Goal: Understand process/instructions: Learn how to perform a task or action

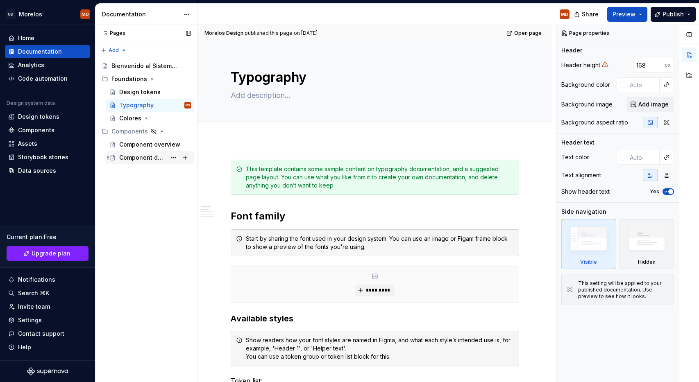
click at [144, 155] on div "Component detail" at bounding box center [142, 158] width 47 height 8
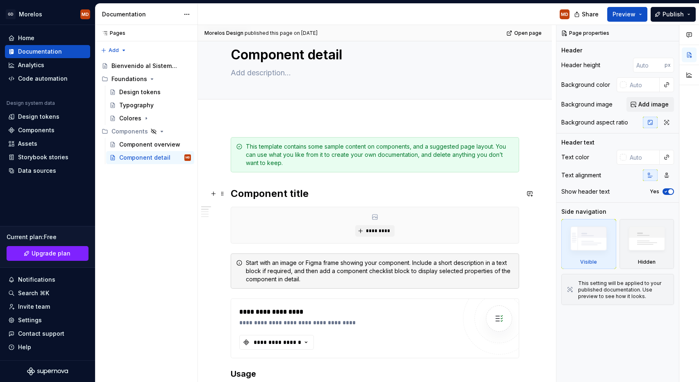
scroll to position [57, 0]
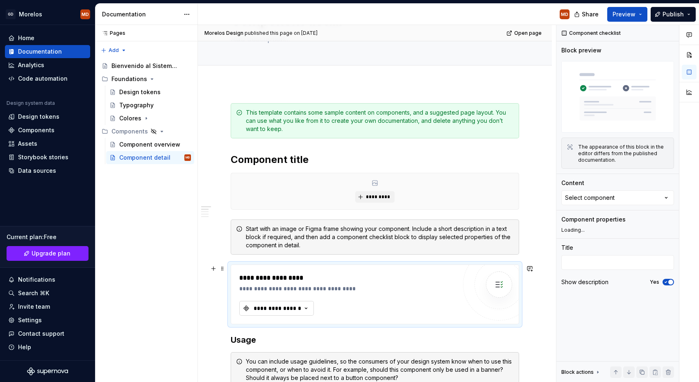
click at [280, 308] on div "**********" at bounding box center [277, 308] width 49 height 8
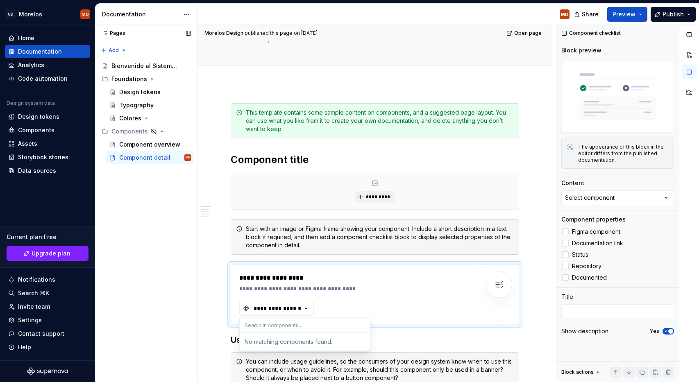
click at [181, 303] on div "Pages Pages Add Accessibility guide for tree Page tree. Navigate the tree with …" at bounding box center [146, 204] width 102 height 358
click at [51, 147] on div "Assets" at bounding box center [47, 144] width 79 height 8
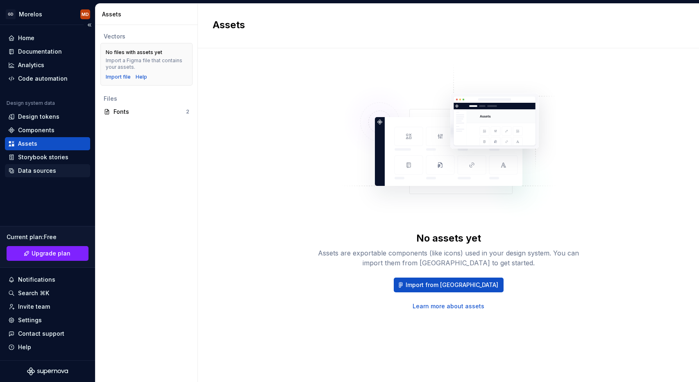
click at [48, 171] on div "Data sources" at bounding box center [37, 171] width 38 height 8
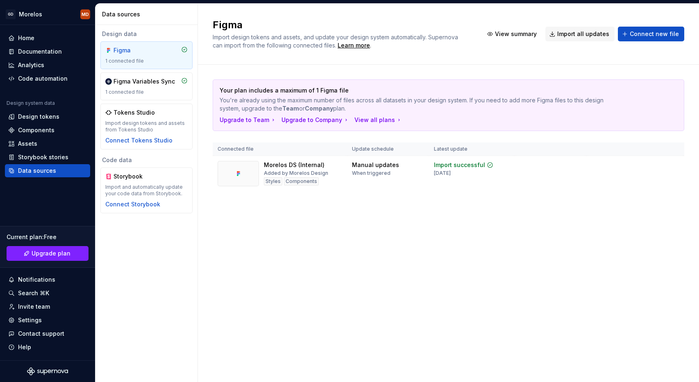
click at [161, 54] on div "Figma" at bounding box center [146, 50] width 82 height 8
click at [674, 166] on html "[PERSON_NAME] MD Home Documentation Analytics Code automation Design system dat…" at bounding box center [349, 191] width 699 height 382
click at [487, 231] on html "[PERSON_NAME] MD Home Documentation Analytics Code automation Design system dat…" at bounding box center [349, 191] width 699 height 382
click at [146, 93] on div "1 connected file" at bounding box center [146, 92] width 82 height 7
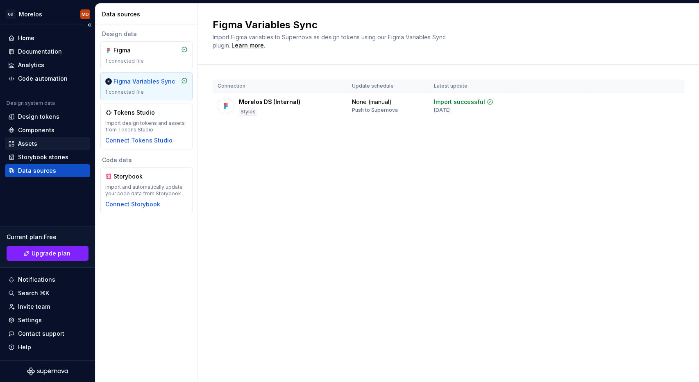
click at [55, 145] on div "Assets" at bounding box center [47, 144] width 79 height 8
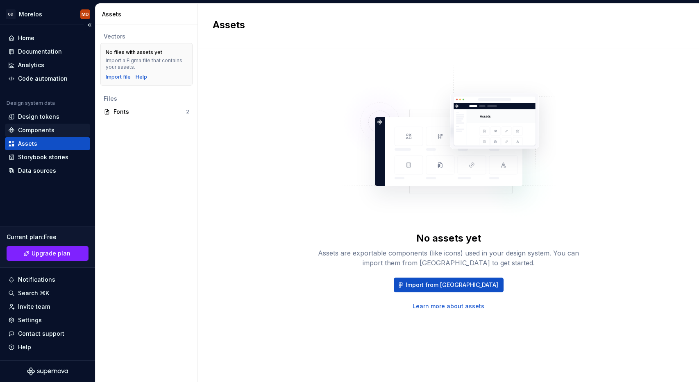
click at [58, 133] on div "Components" at bounding box center [47, 130] width 79 height 8
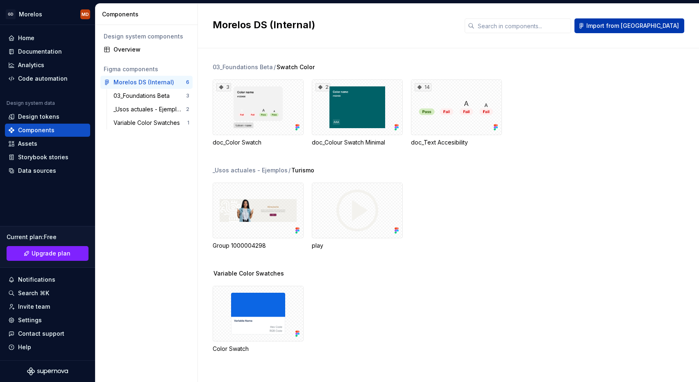
click at [665, 22] on span "Import from [GEOGRAPHIC_DATA]" at bounding box center [632, 26] width 93 height 8
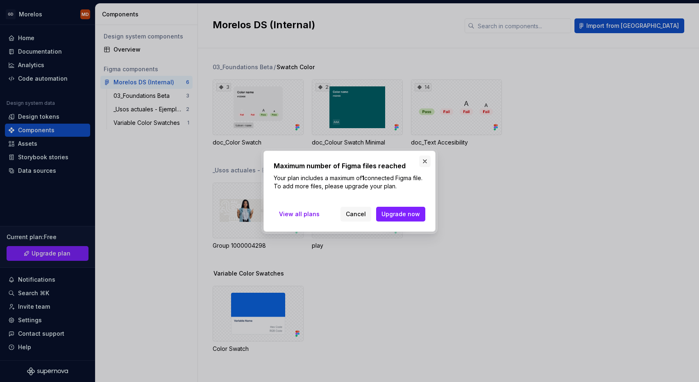
click at [428, 161] on button "button" at bounding box center [424, 161] width 11 height 11
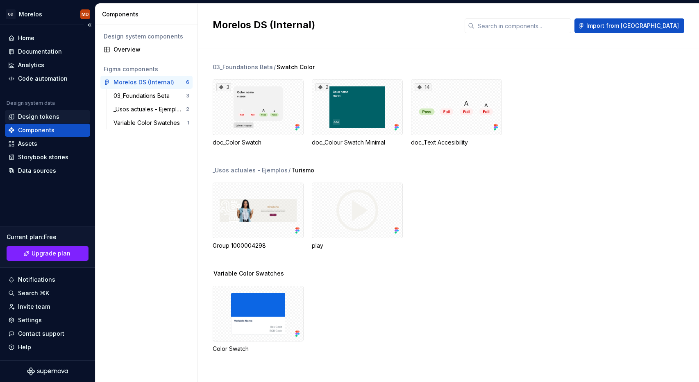
click at [45, 118] on div "Design tokens" at bounding box center [38, 117] width 41 height 8
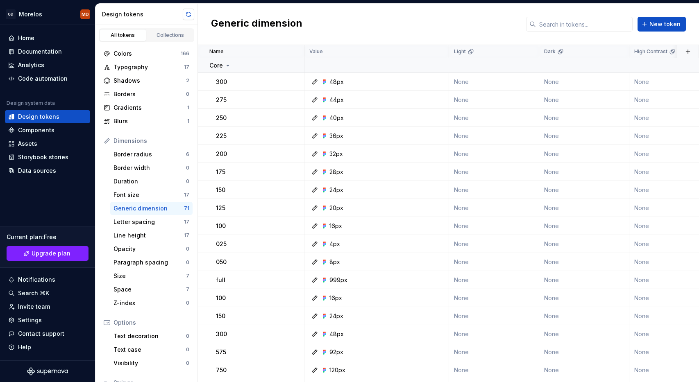
click at [186, 15] on button "button" at bounding box center [188, 14] width 11 height 11
click at [182, 16] on div "Design tokens" at bounding box center [142, 14] width 81 height 8
click at [186, 15] on button "button" at bounding box center [188, 14] width 11 height 11
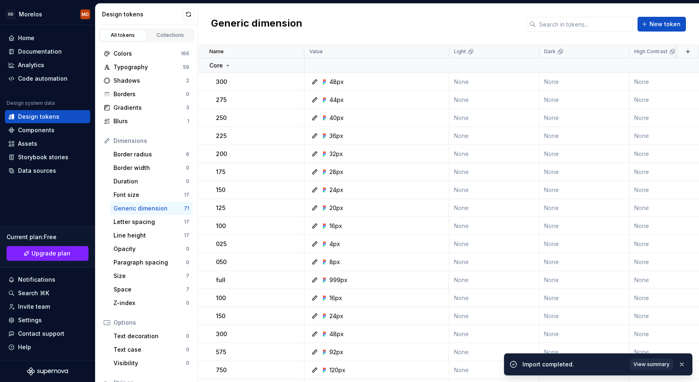
click at [659, 365] on span "View summary" at bounding box center [651, 364] width 36 height 7
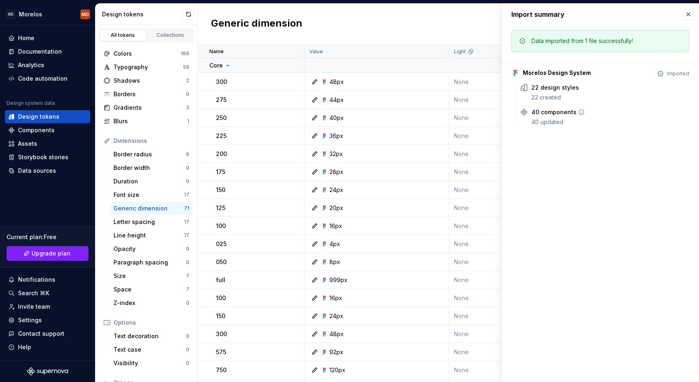
click at [556, 120] on div "40 updated" at bounding box center [610, 122] width 158 height 8
click at [79, 128] on div "Components" at bounding box center [47, 130] width 79 height 8
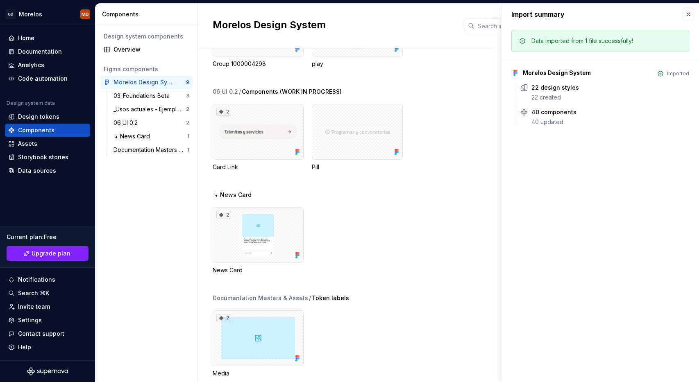
scroll to position [182, 0]
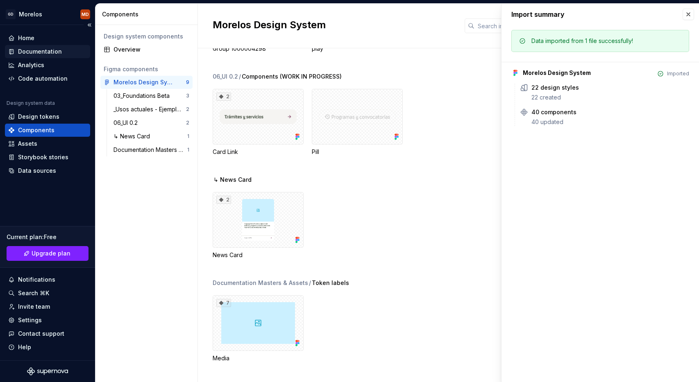
click at [59, 48] on div "Documentation" at bounding box center [40, 52] width 44 height 8
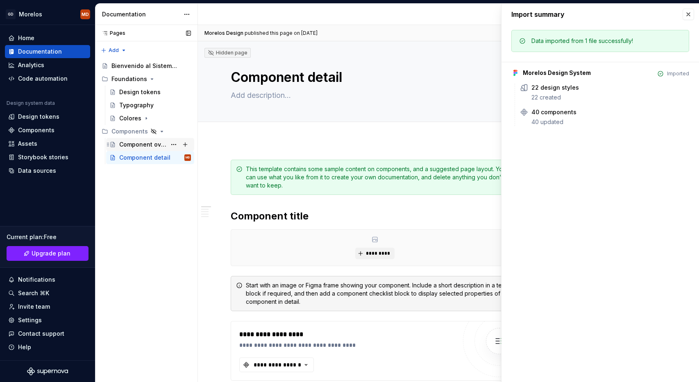
click at [158, 149] on div "Component overview" at bounding box center [155, 144] width 72 height 11
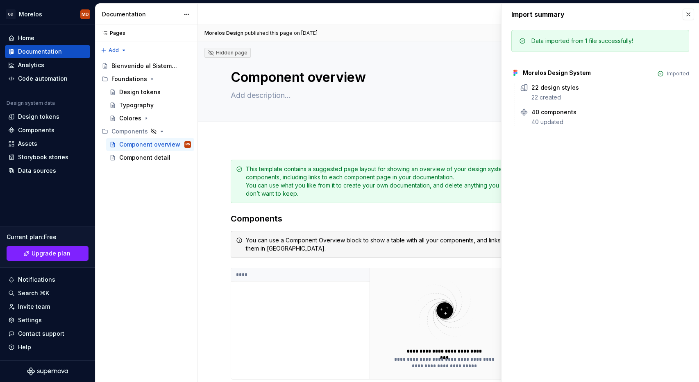
scroll to position [154, 0]
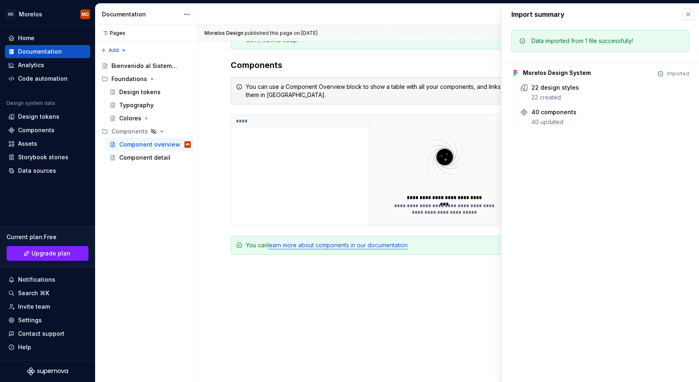
click at [685, 16] on button "button" at bounding box center [688, 14] width 11 height 11
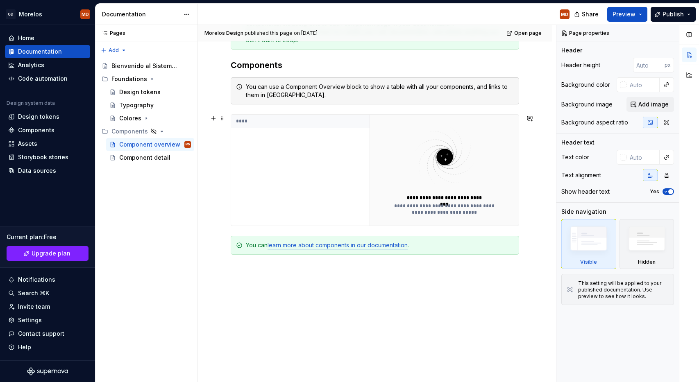
click at [290, 125] on th "****" at bounding box center [301, 122] width 141 height 14
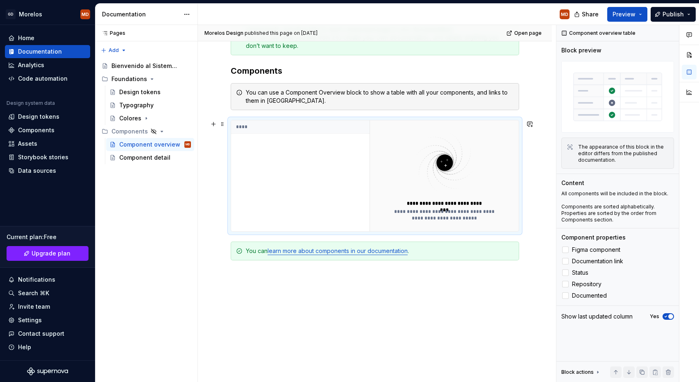
scroll to position [143, 0]
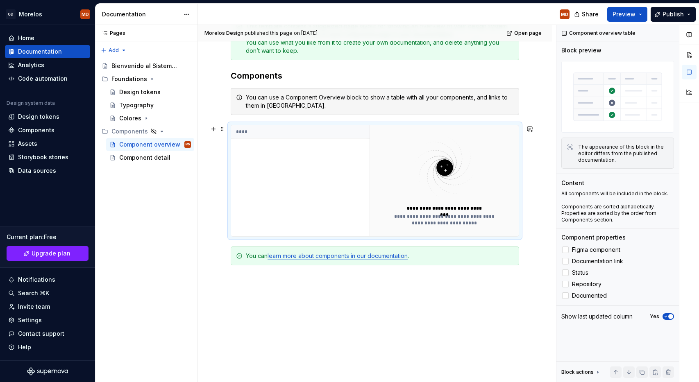
click at [258, 135] on th "****" at bounding box center [301, 132] width 141 height 14
click at [146, 152] on div "Component detail" at bounding box center [155, 157] width 72 height 11
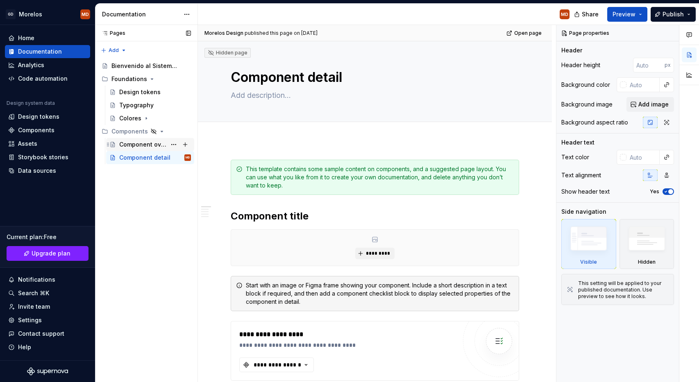
click at [145, 147] on div "Component overview" at bounding box center [142, 145] width 47 height 8
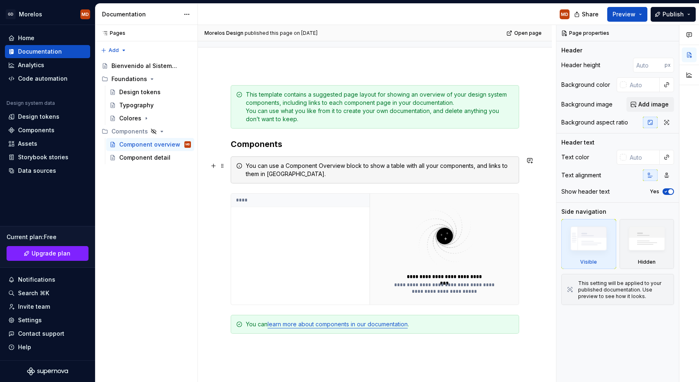
scroll to position [96, 0]
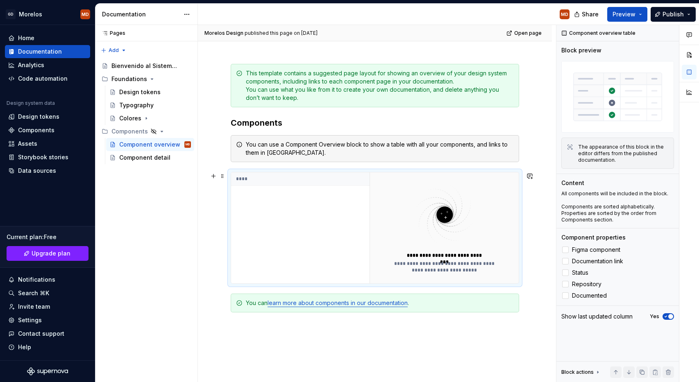
click at [281, 176] on th "****" at bounding box center [301, 179] width 141 height 14
click at [605, 247] on span "Figma component" at bounding box center [596, 250] width 48 height 7
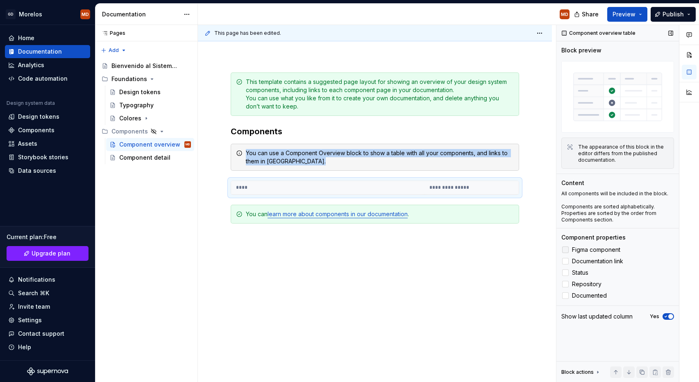
scroll to position [87, 0]
click at [599, 261] on span "Documentation link" at bounding box center [597, 261] width 51 height 7
click at [601, 247] on span "Figma component" at bounding box center [596, 250] width 48 height 7
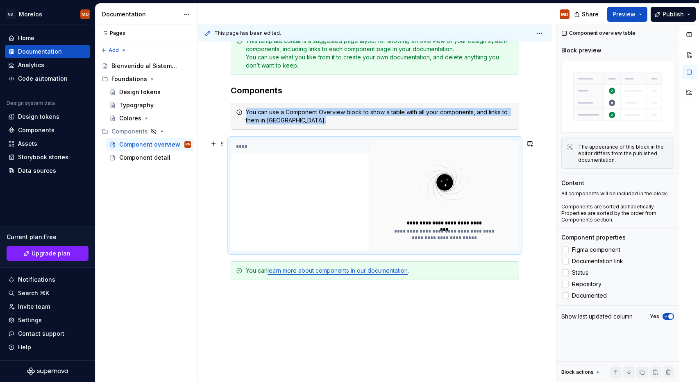
scroll to position [185, 0]
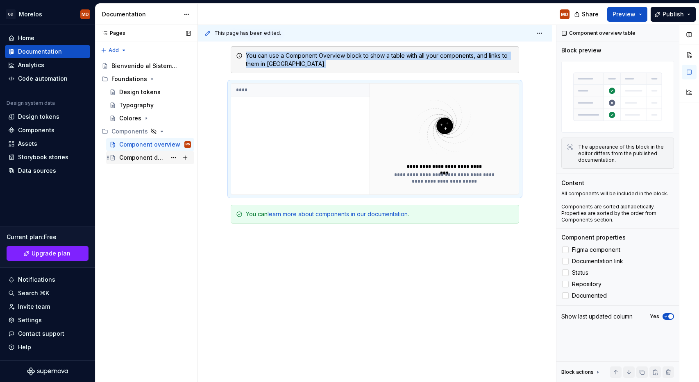
click at [155, 156] on div "Component detail" at bounding box center [142, 158] width 47 height 8
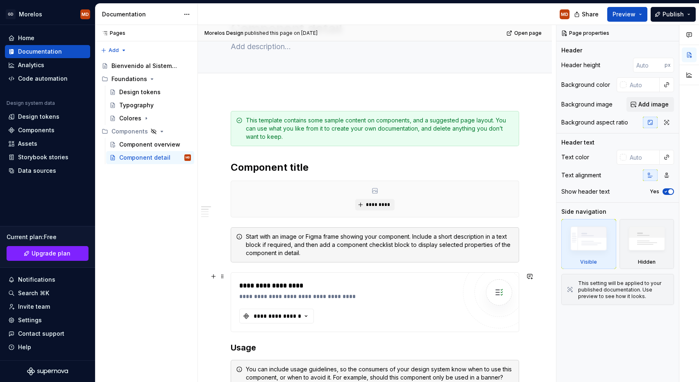
scroll to position [86, 0]
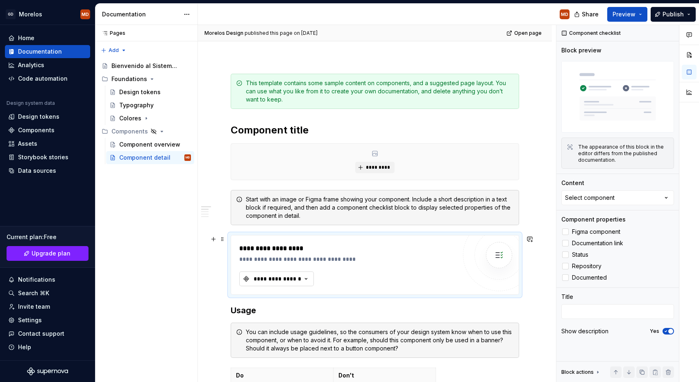
click at [290, 283] on div "**********" at bounding box center [277, 279] width 49 height 8
type textarea "*"
type input "news"
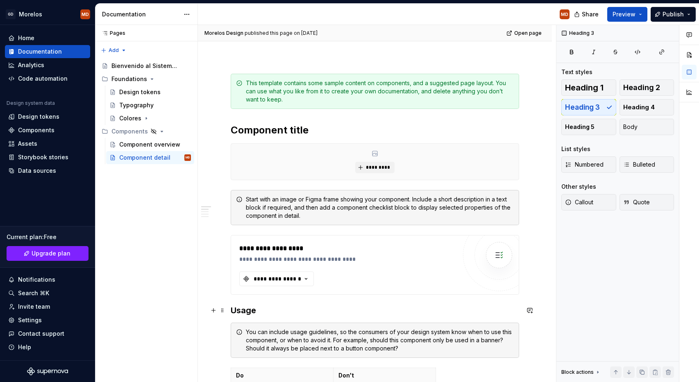
click at [392, 305] on h3 "Usage" at bounding box center [375, 310] width 288 height 11
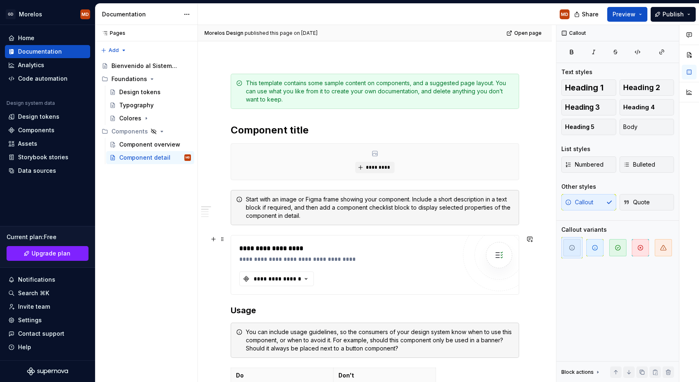
click at [309, 295] on div "**********" at bounding box center [375, 265] width 288 height 60
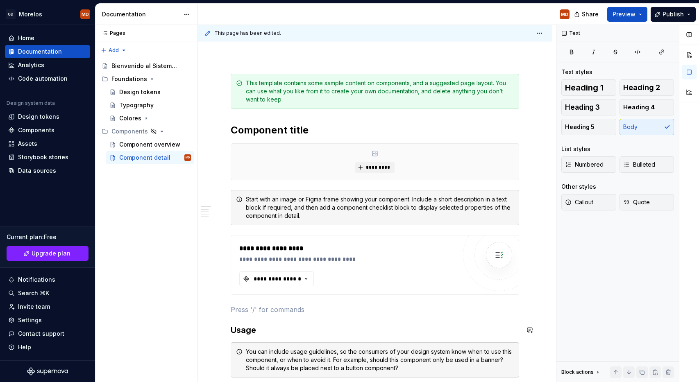
type textarea "*"
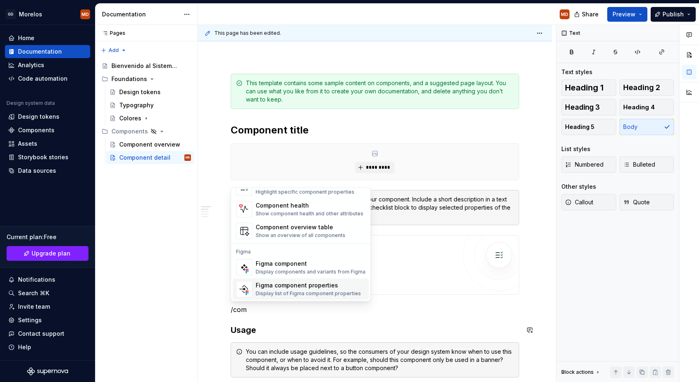
scroll to position [25, 0]
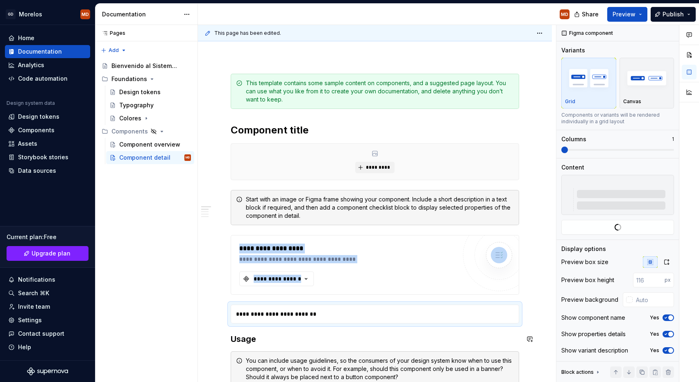
type textarea "*"
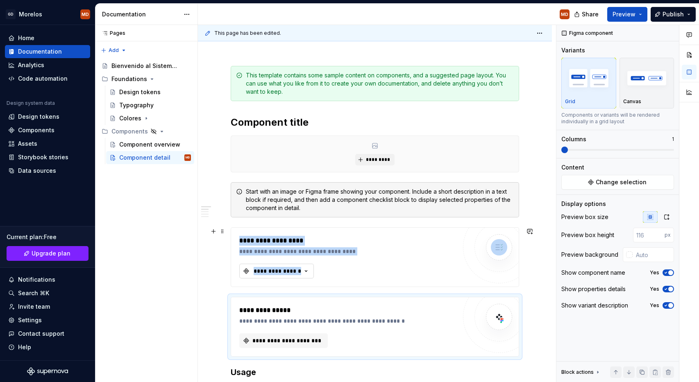
scroll to position [102, 0]
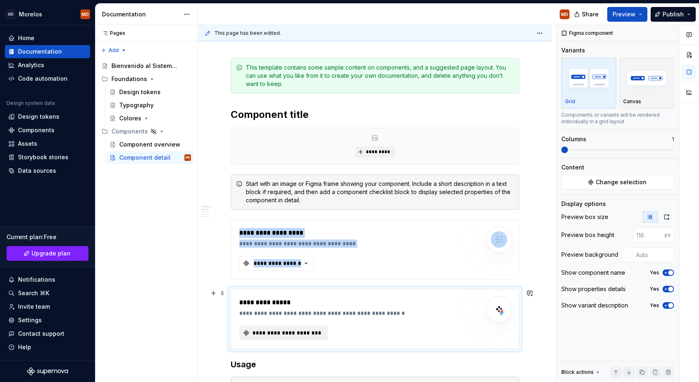
click at [270, 336] on span "**********" at bounding box center [286, 333] width 71 height 8
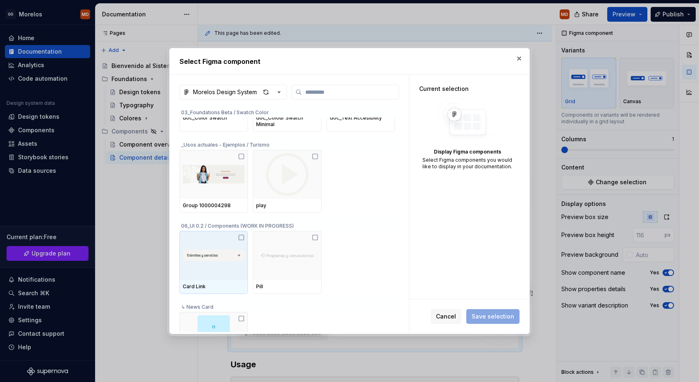
scroll to position [169, 0]
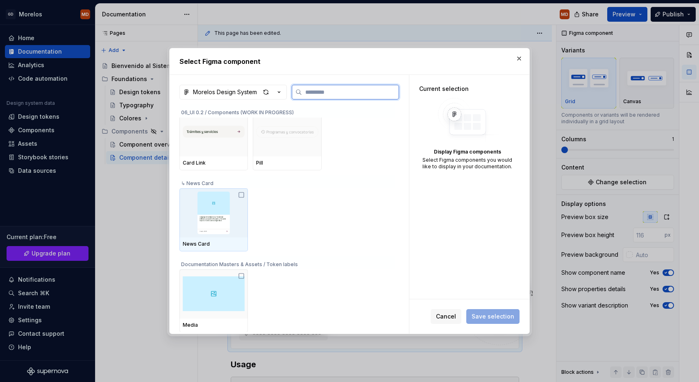
click at [220, 222] on img at bounding box center [214, 213] width 62 height 43
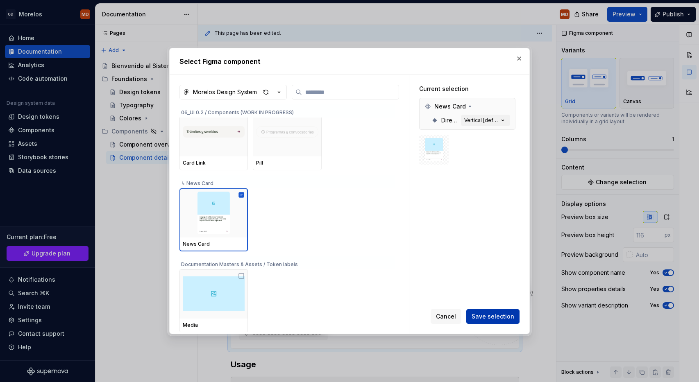
click at [497, 322] on button "Save selection" at bounding box center [492, 316] width 53 height 15
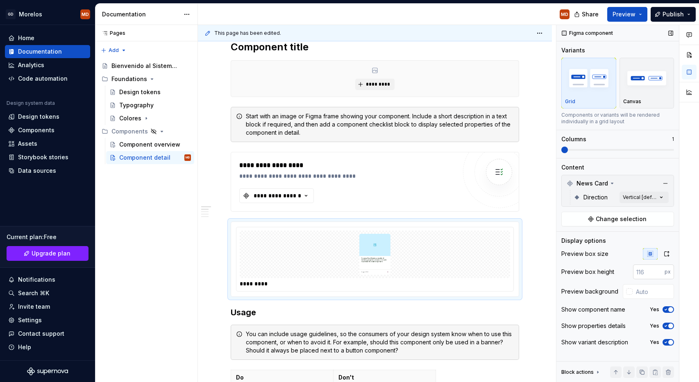
click at [651, 273] on input "number" at bounding box center [649, 272] width 32 height 15
type input "400"
click at [652, 286] on input "text" at bounding box center [653, 291] width 41 height 15
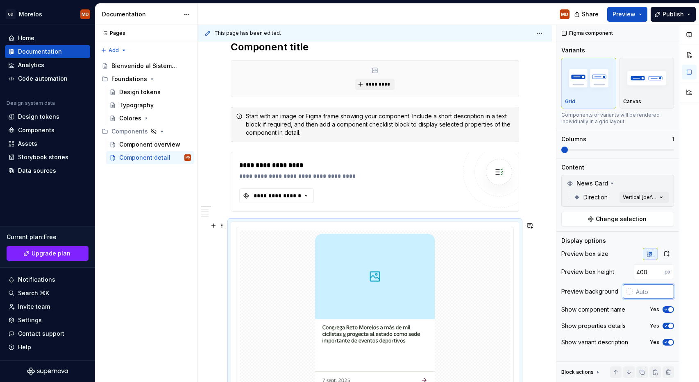
scroll to position [308, 0]
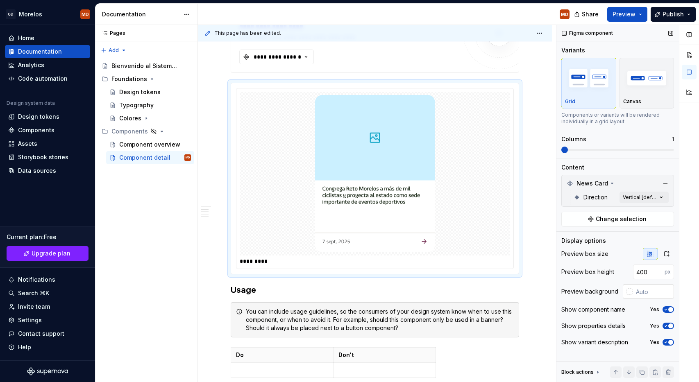
click at [627, 290] on div at bounding box center [629, 291] width 7 height 7
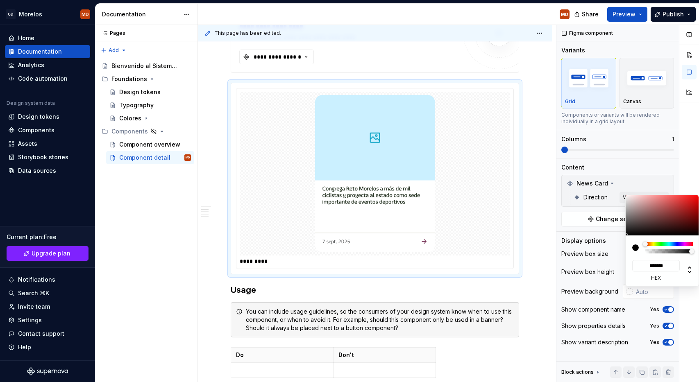
type input "#392D2D"
type input "*******"
type input "#392E2E"
type input "*******"
type input "#433D3D"
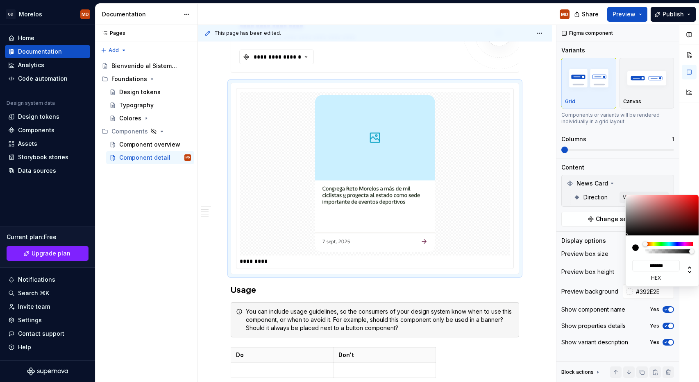
type input "*******"
type input "#4D4C4C"
type input "*******"
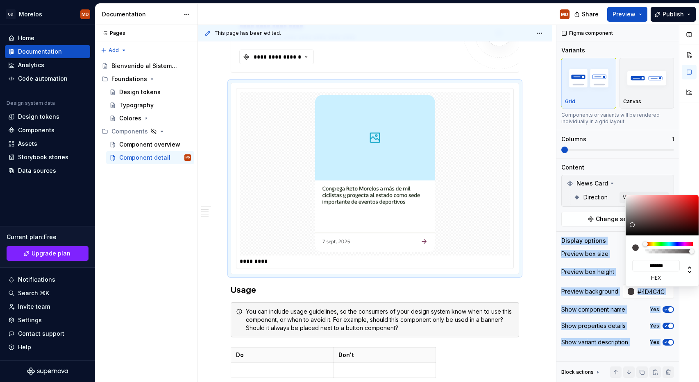
type input "#555555"
type input "*******"
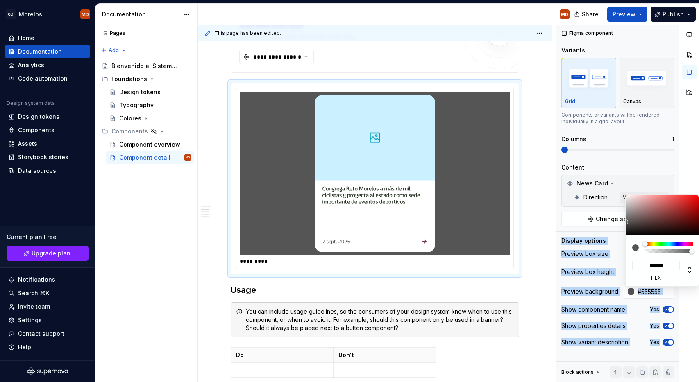
type input "#909090"
type input "*******"
type input "#B4B4B4"
type input "*******"
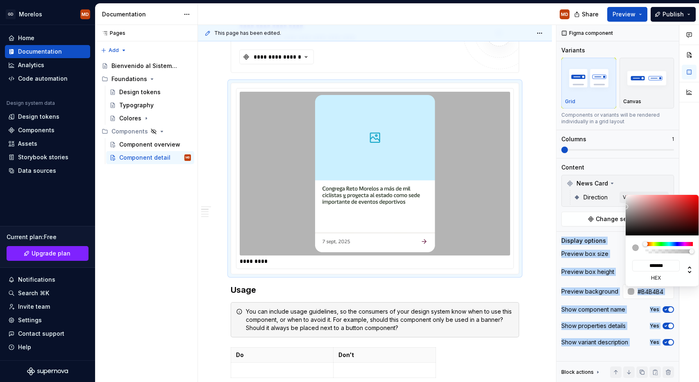
type input "#B7B7B7"
type input "*******"
type input "#C1C1C1"
type input "*******"
type input "#C4C4C4"
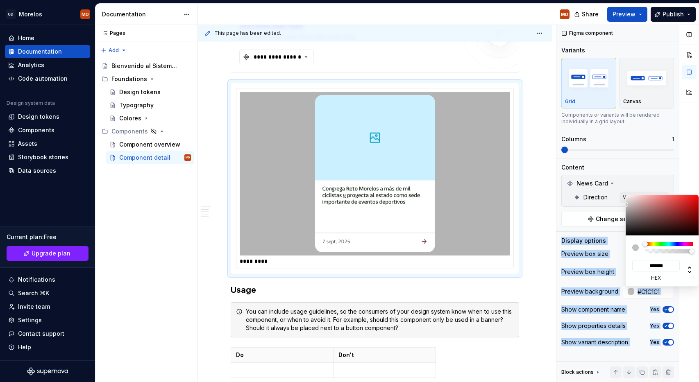
type input "*******"
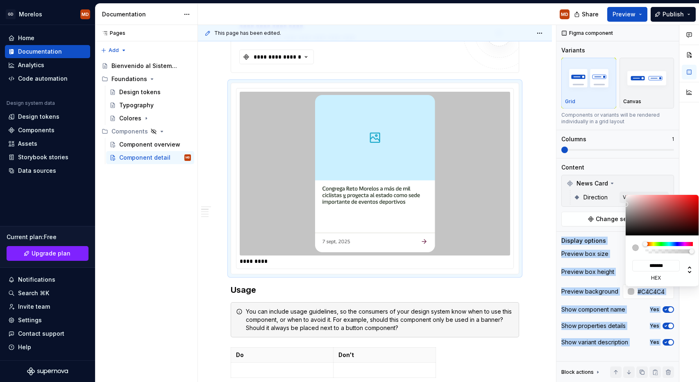
type input "#BFBFBF"
type input "*******"
type input "#BCBCBC"
type input "*******"
drag, startPoint x: 639, startPoint y: 227, endPoint x: 617, endPoint y: 206, distance: 30.4
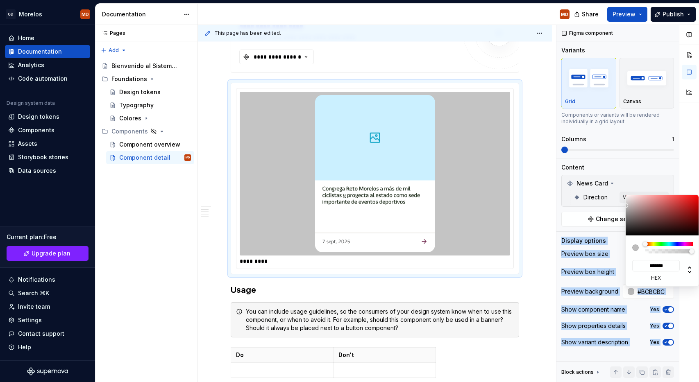
click at [617, 206] on body "[PERSON_NAME] MD Home Documentation Analytics Code automation Design system dat…" at bounding box center [349, 191] width 699 height 382
click at [588, 262] on div "Comments Open comments No comments yet Select ‘Comment’ from the block context …" at bounding box center [627, 204] width 143 height 358
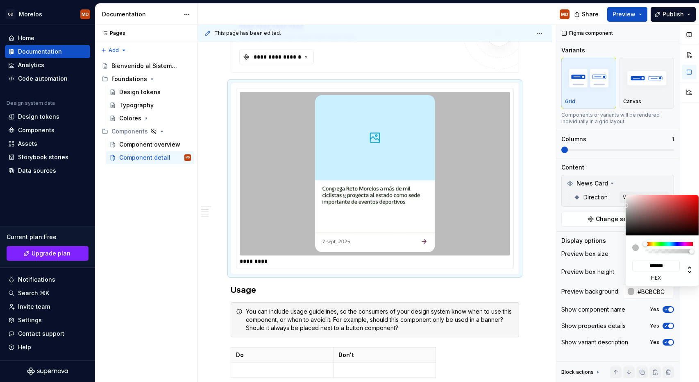
type input "#C6BCBC"
type input "*******"
type input "#C9BFBF"
type input "*******"
type input "#CEC7C7"
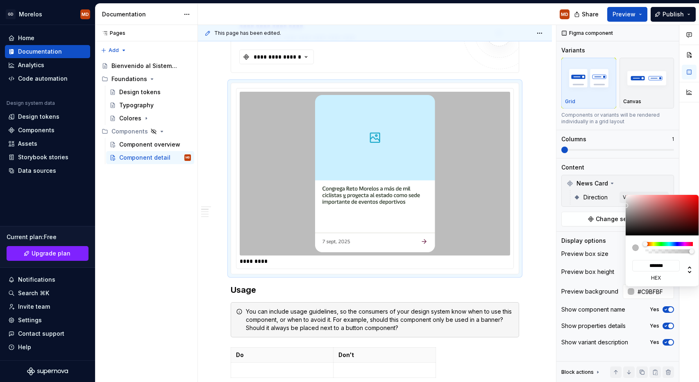
type input "*******"
type input "#CEC8C8"
type input "*******"
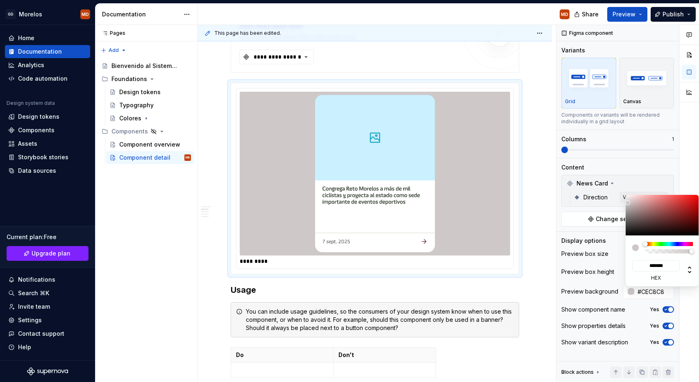
type input "#CEC9C9"
type input "*******"
type input "#D1D1D1"
type input "*******"
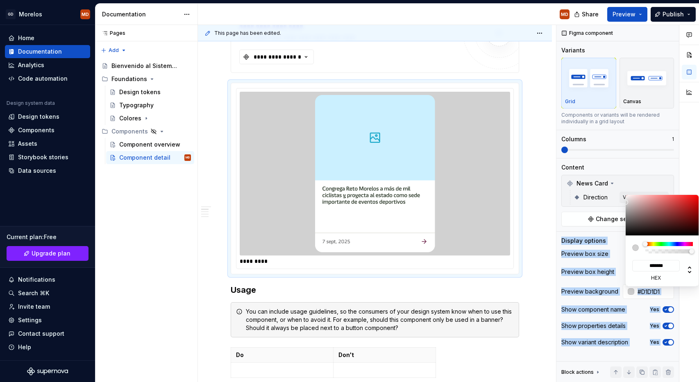
drag, startPoint x: 629, startPoint y: 204, endPoint x: 622, endPoint y: 202, distance: 7.6
click at [622, 202] on body "[PERSON_NAME] MD Home Documentation Analytics Code automation Design system dat…" at bounding box center [349, 191] width 699 height 382
click at [590, 260] on div "Comments Open comments No comments yet Select ‘Comment’ from the block context …" at bounding box center [627, 204] width 143 height 358
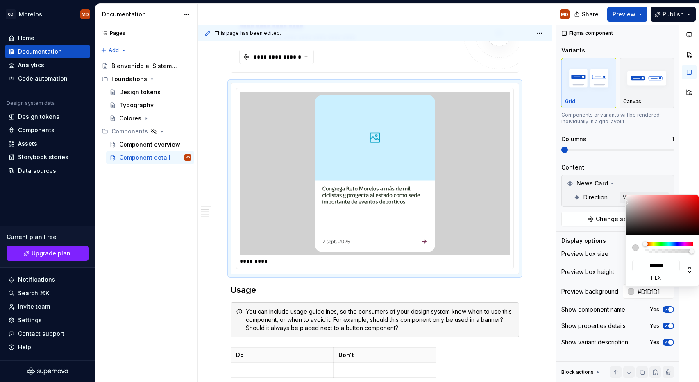
click at [608, 275] on div "Comments Open comments No comments yet Select ‘Comment’ from the block context …" at bounding box center [627, 204] width 143 height 358
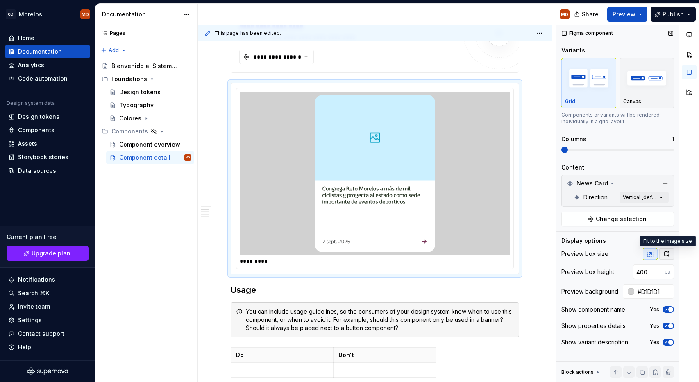
click at [667, 257] on button "button" at bounding box center [666, 253] width 15 height 11
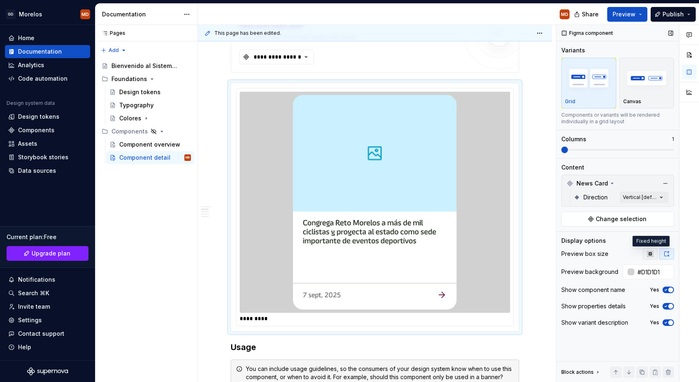
click at [649, 252] on icon "button" at bounding box center [649, 253] width 5 height 5
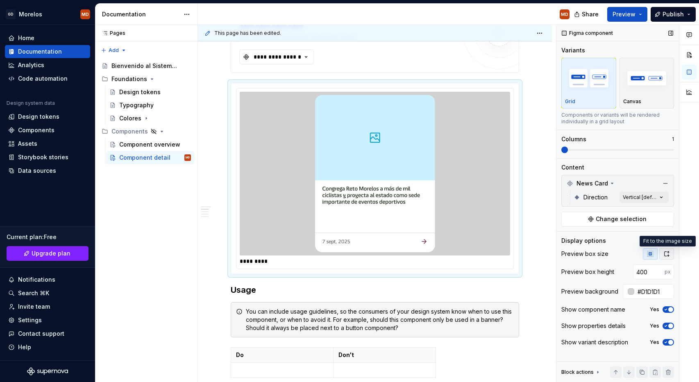
click at [665, 253] on icon "button" at bounding box center [667, 254] width 5 height 5
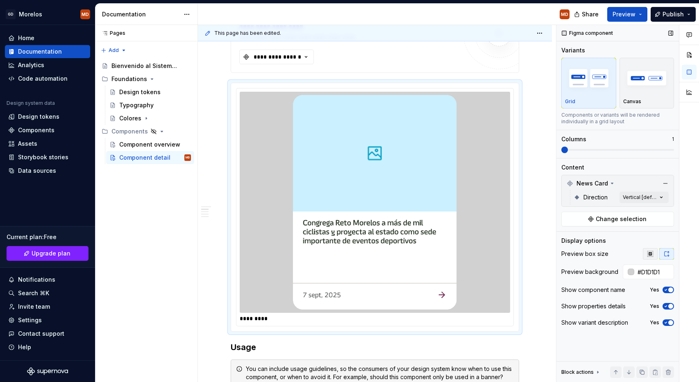
click at [650, 253] on icon "button" at bounding box center [650, 254] width 7 height 7
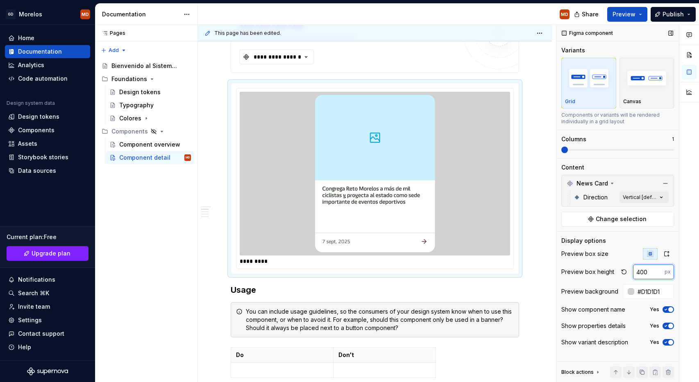
drag, startPoint x: 640, startPoint y: 271, endPoint x: 636, endPoint y: 270, distance: 4.1
click at [636, 270] on input "400" at bounding box center [649, 272] width 32 height 15
type input "500"
click at [630, 255] on div "Preview box size" at bounding box center [617, 253] width 113 height 11
type textarea "*"
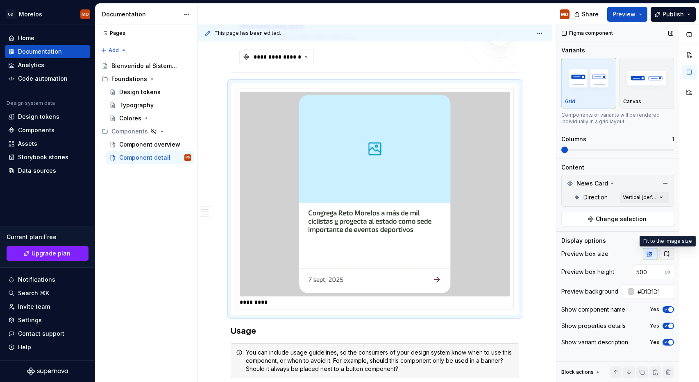
click at [665, 256] on icon "button" at bounding box center [667, 254] width 5 height 5
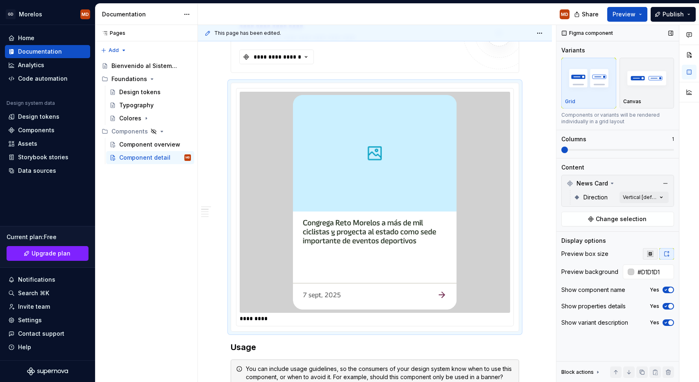
click at [651, 259] on button "button" at bounding box center [650, 253] width 15 height 11
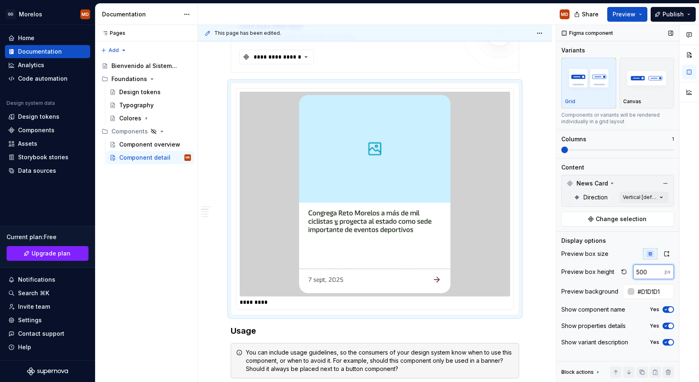
click at [638, 274] on input "500" at bounding box center [649, 272] width 32 height 15
type input "400"
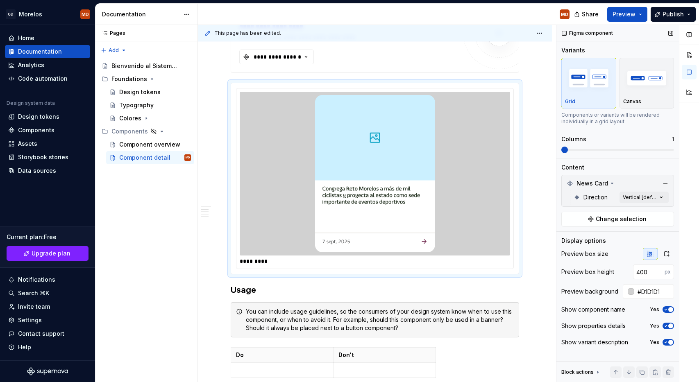
click at [631, 259] on div "Preview box size" at bounding box center [617, 253] width 113 height 11
click at [670, 309] on span "button" at bounding box center [670, 309] width 5 height 5
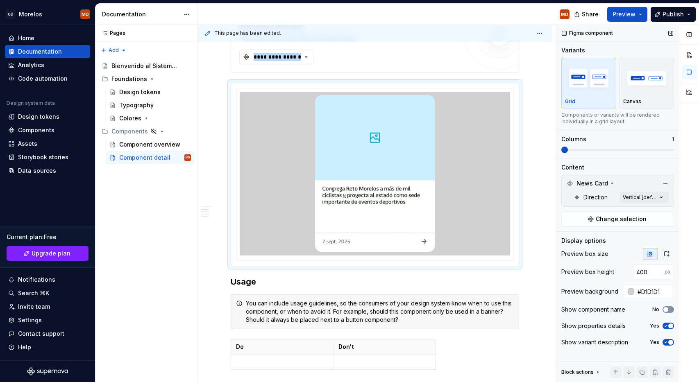
click at [670, 309] on button "No" at bounding box center [668, 309] width 11 height 7
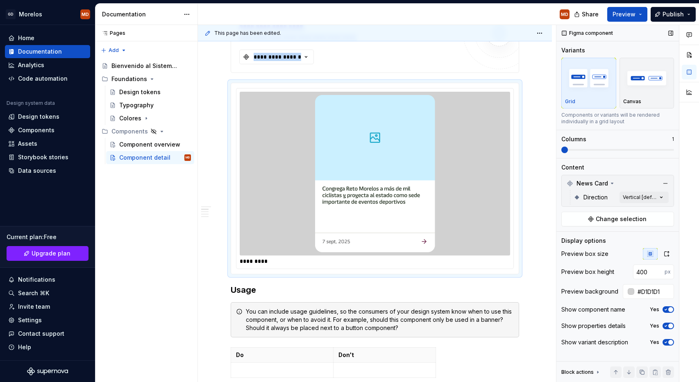
click at [668, 324] on icon "button" at bounding box center [666, 326] width 7 height 5
click at [667, 341] on icon "button" at bounding box center [666, 342] width 7 height 5
click at [667, 341] on span "button" at bounding box center [665, 342] width 5 height 5
click at [651, 198] on div "Comments Open comments No comments yet Select ‘Comment’ from the block context …" at bounding box center [627, 204] width 143 height 358
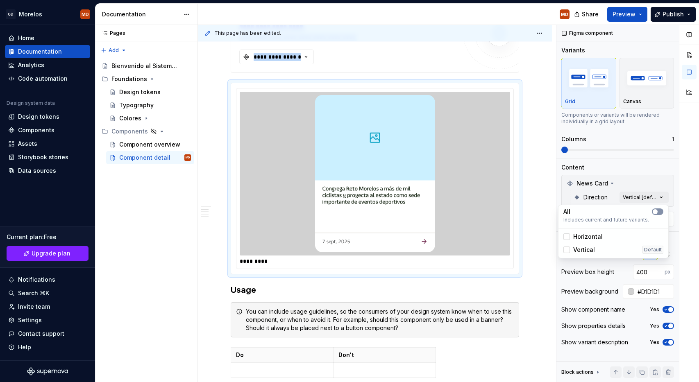
click at [653, 210] on span "button" at bounding box center [655, 211] width 5 height 5
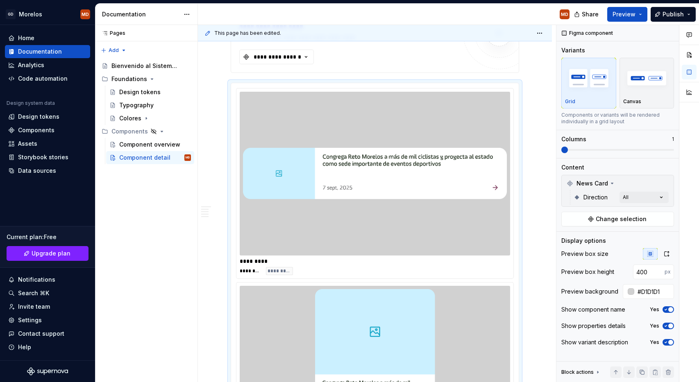
click at [640, 168] on div "Comments Open comments No comments yet Select ‘Comment’ from the block context …" at bounding box center [627, 204] width 143 height 358
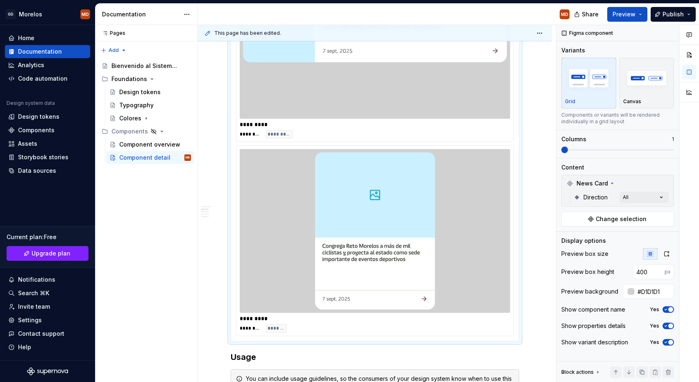
scroll to position [371, 0]
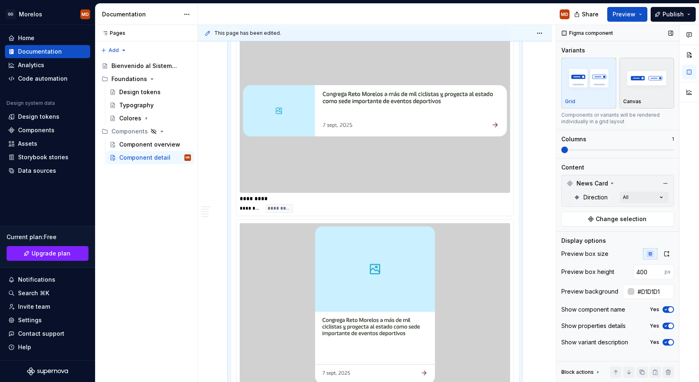
click at [636, 82] on img "button" at bounding box center [647, 78] width 48 height 30
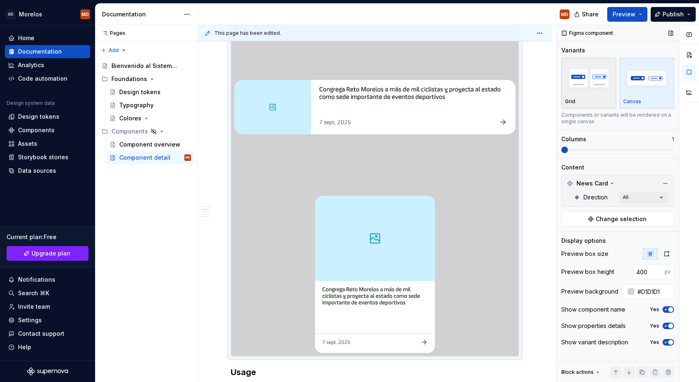
click at [585, 91] on img "button" at bounding box center [589, 78] width 48 height 30
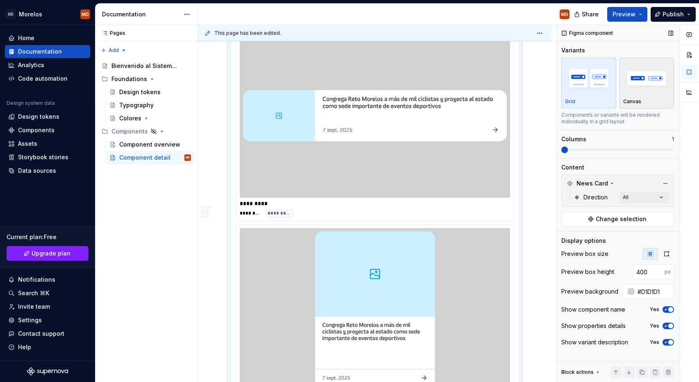
click at [640, 91] on img "button" at bounding box center [647, 78] width 48 height 30
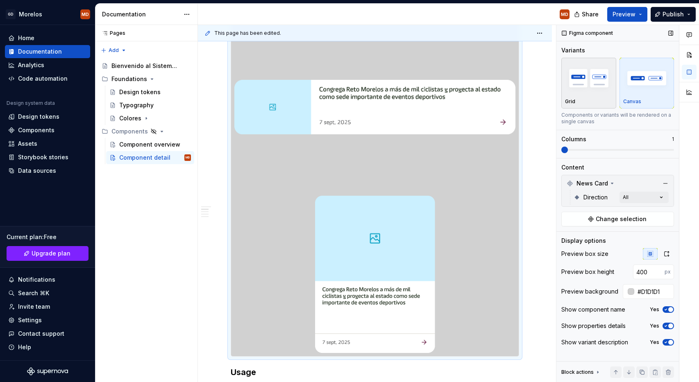
click at [592, 94] on div "button" at bounding box center [589, 78] width 48 height 34
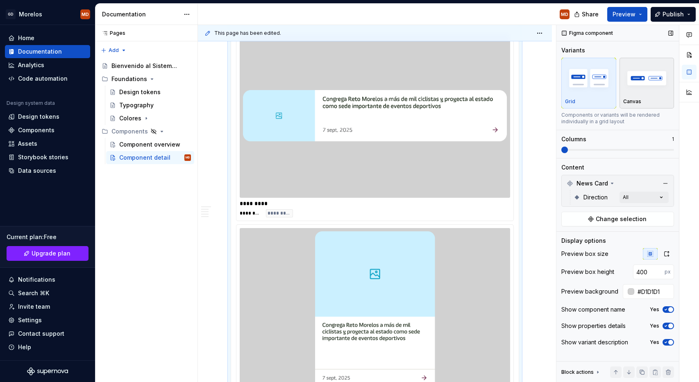
click at [642, 96] on div "Canvas" at bounding box center [647, 82] width 48 height 43
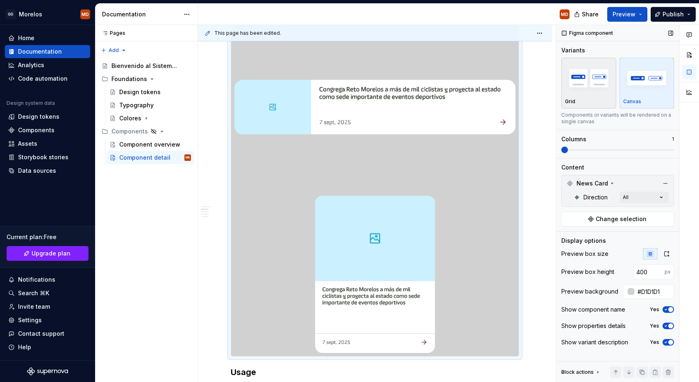
click at [588, 98] on div "Grid" at bounding box center [589, 82] width 48 height 43
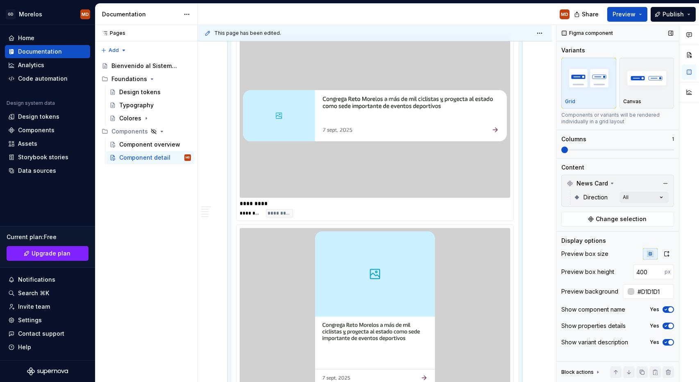
click at [568, 148] on span at bounding box center [564, 150] width 7 height 7
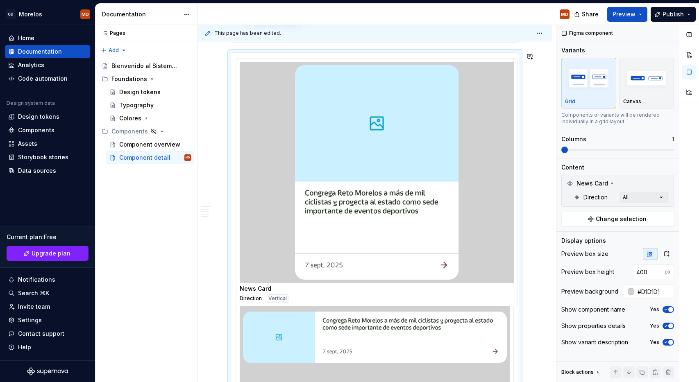
drag, startPoint x: 447, startPoint y: 235, endPoint x: 440, endPoint y: 90, distance: 145.2
click at [440, 90] on body "[PERSON_NAME] MD Home Documentation Analytics Code automation Design system dat…" at bounding box center [349, 191] width 699 height 382
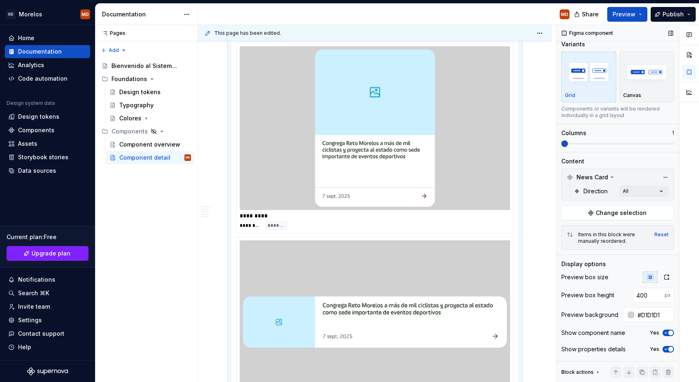
scroll to position [21, 0]
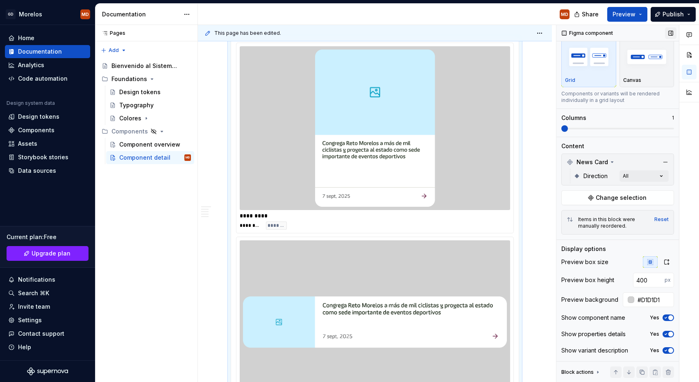
click at [670, 32] on button "button" at bounding box center [670, 32] width 11 height 11
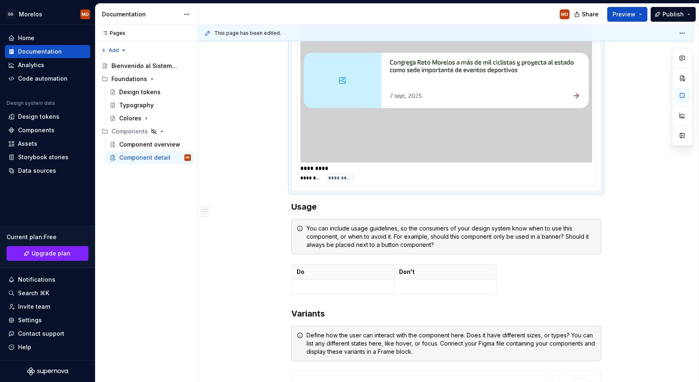
scroll to position [589, 0]
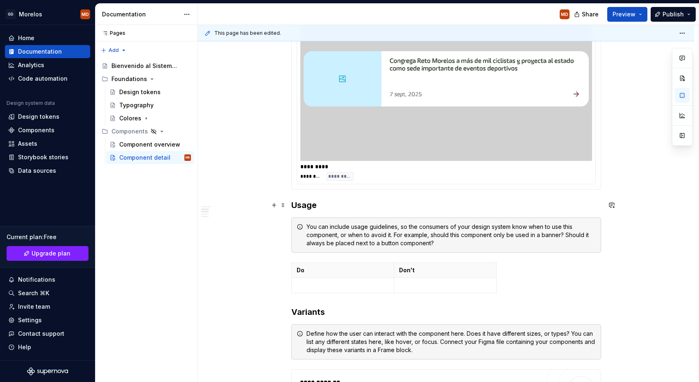
click at [329, 200] on h3 "Usage" at bounding box center [446, 205] width 310 height 11
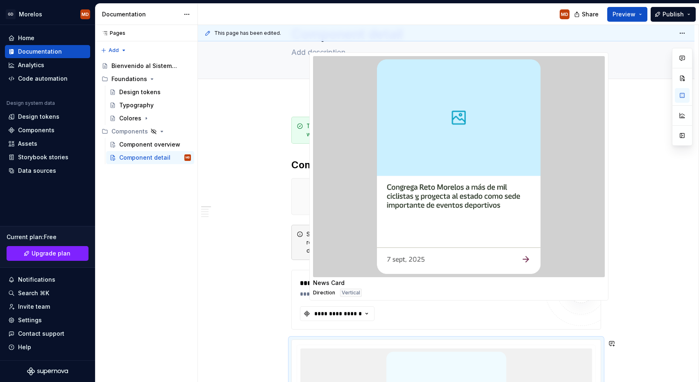
scroll to position [28, 0]
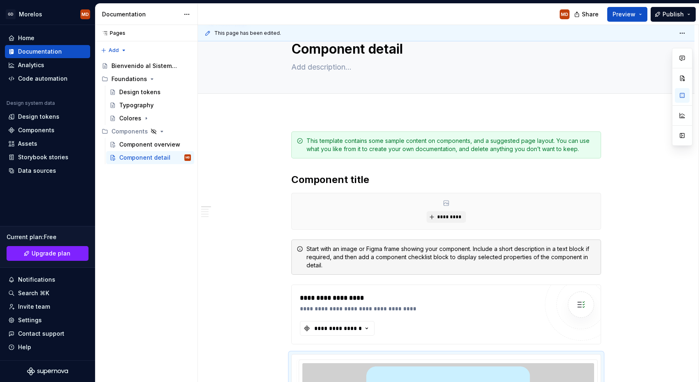
drag, startPoint x: 351, startPoint y: 252, endPoint x: 356, endPoint y: 113, distance: 138.6
click at [356, 113] on body "[PERSON_NAME] MD Home Documentation Analytics Code automation Design system dat…" at bounding box center [349, 191] width 699 height 382
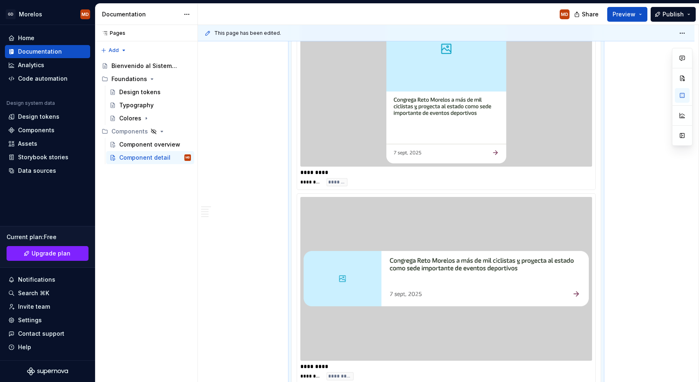
scroll to position [346, 0]
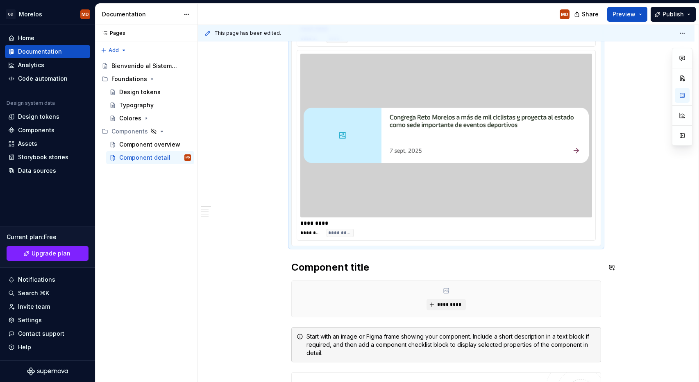
click at [339, 254] on div "**********" at bounding box center [446, 348] width 310 height 1069
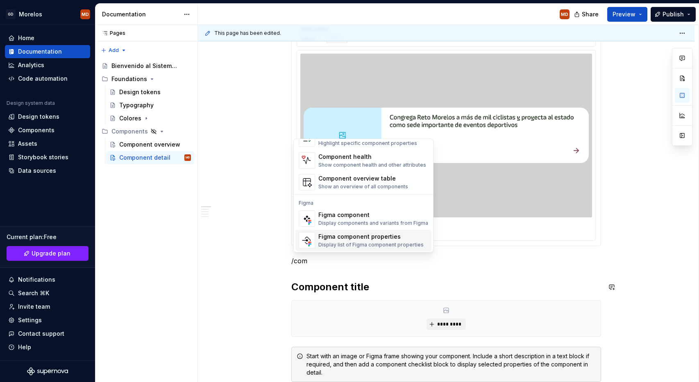
scroll to position [25, 0]
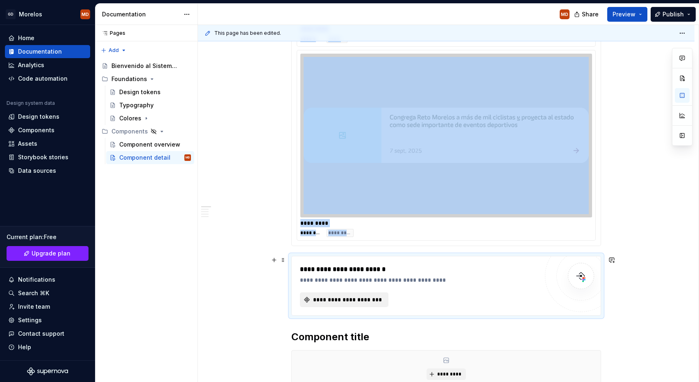
click at [344, 300] on span "**********" at bounding box center [347, 300] width 71 height 8
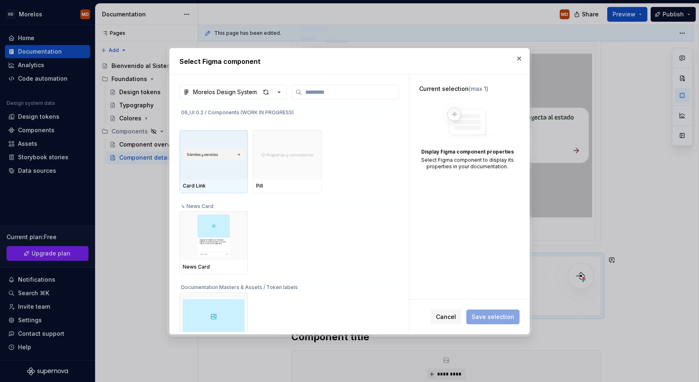
scroll to position [169, 0]
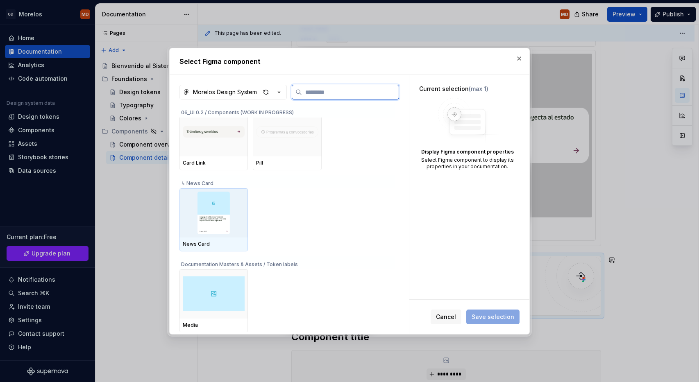
click at [222, 238] on div "News Card" at bounding box center [213, 245] width 68 height 14
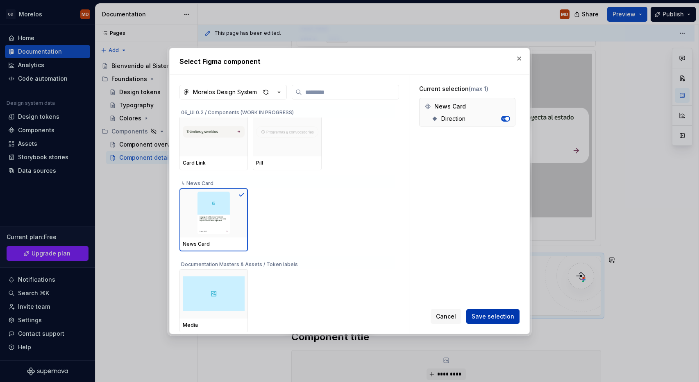
click at [500, 313] on span "Save selection" at bounding box center [493, 317] width 43 height 8
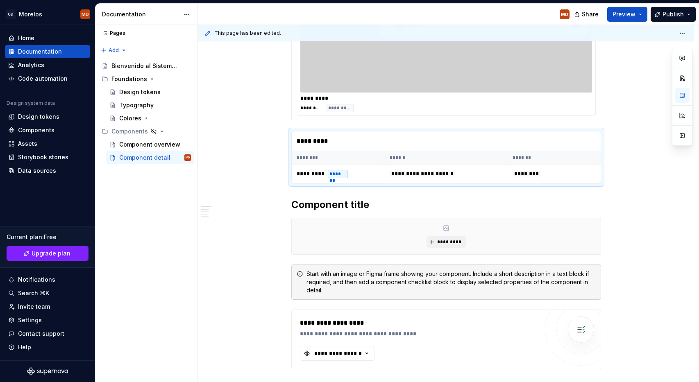
scroll to position [0, 0]
click at [684, 139] on button "button" at bounding box center [682, 135] width 15 height 15
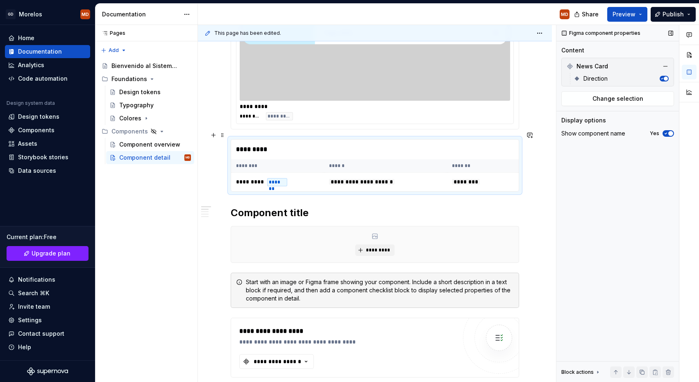
scroll to position [479, 0]
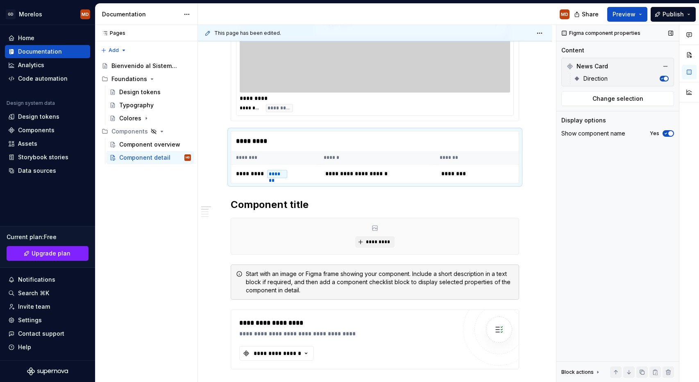
click at [667, 132] on icon "button" at bounding box center [666, 133] width 7 height 5
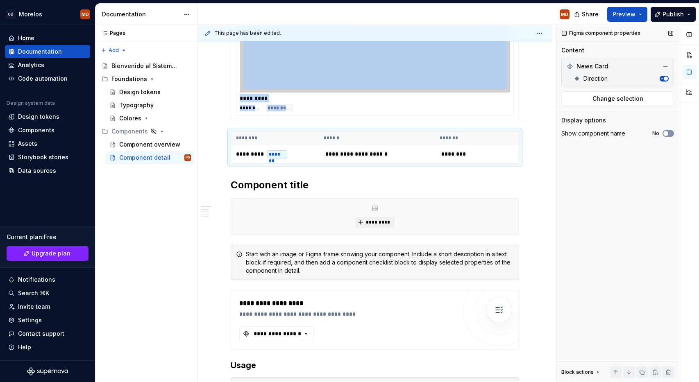
click at [667, 132] on icon "button" at bounding box center [666, 133] width 7 height 5
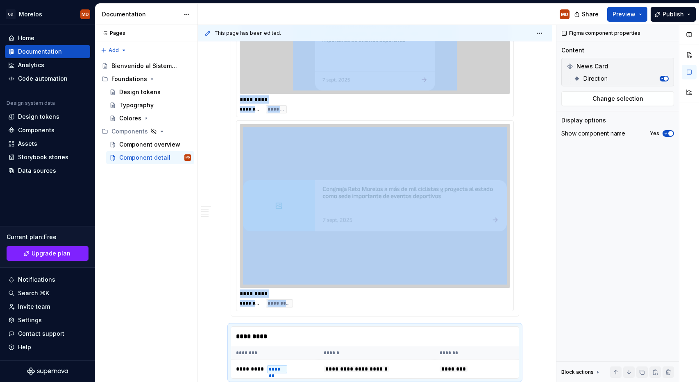
scroll to position [356, 0]
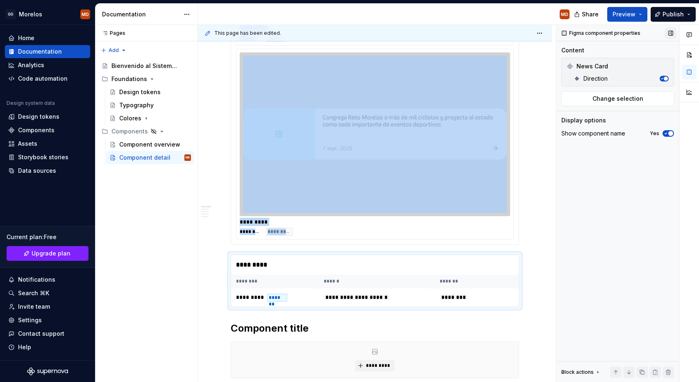
click at [671, 31] on button "button" at bounding box center [670, 32] width 11 height 11
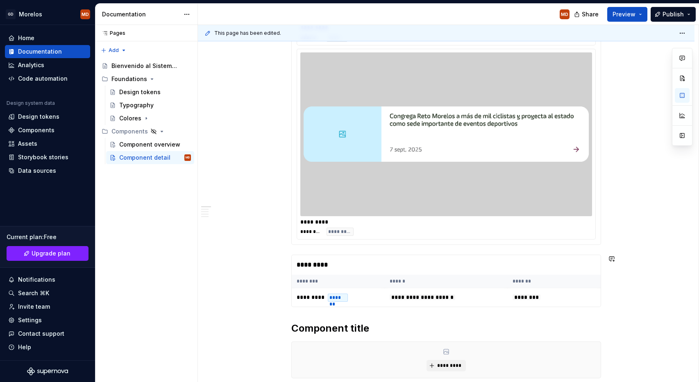
click at [386, 320] on div "**********" at bounding box center [446, 377] width 310 height 1131
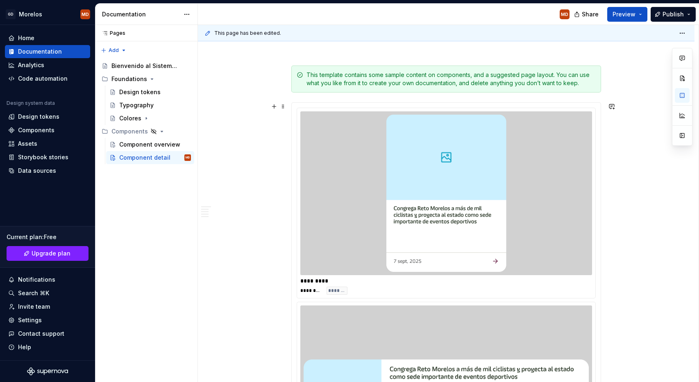
scroll to position [154, 0]
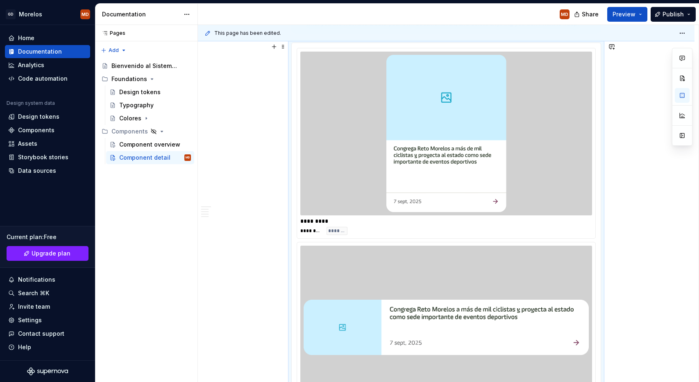
click at [373, 294] on img at bounding box center [446, 327] width 285 height 157
click at [681, 135] on button "button" at bounding box center [682, 135] width 15 height 15
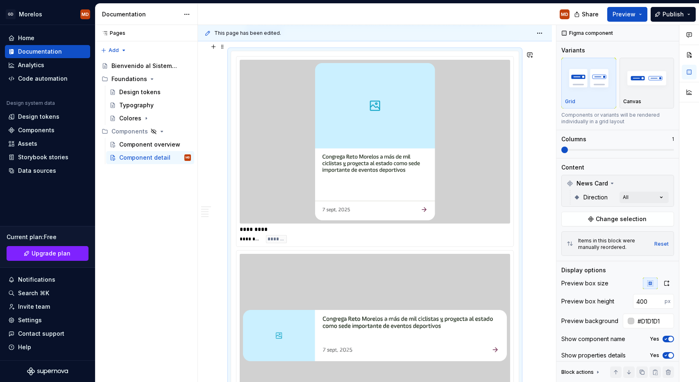
scroll to position [162, 0]
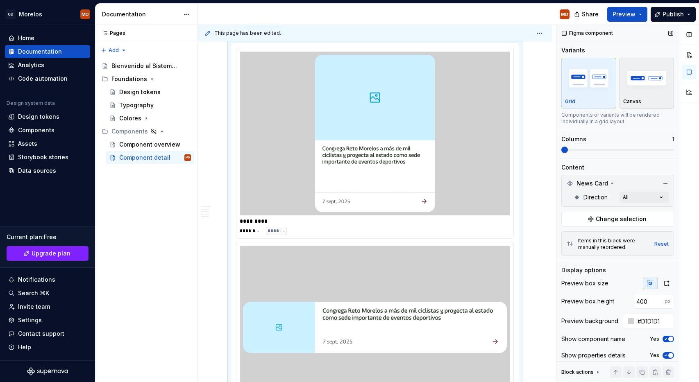
click at [646, 89] on img "button" at bounding box center [647, 78] width 48 height 30
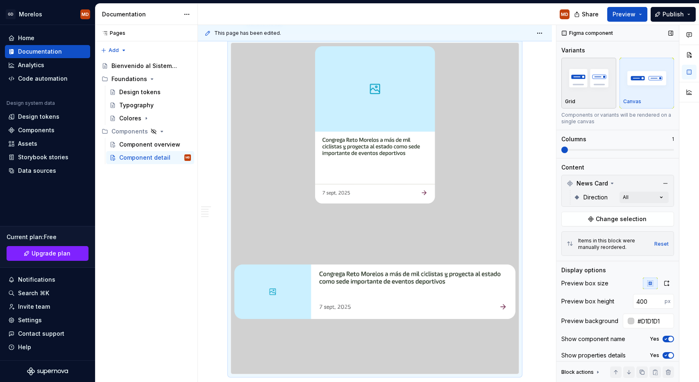
click at [591, 87] on img "button" at bounding box center [589, 78] width 48 height 30
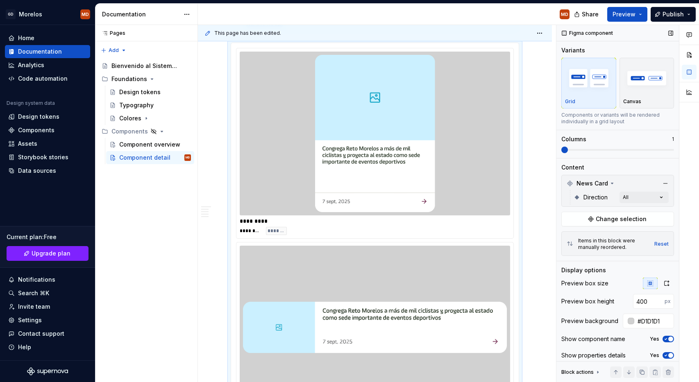
scroll to position [180, 0]
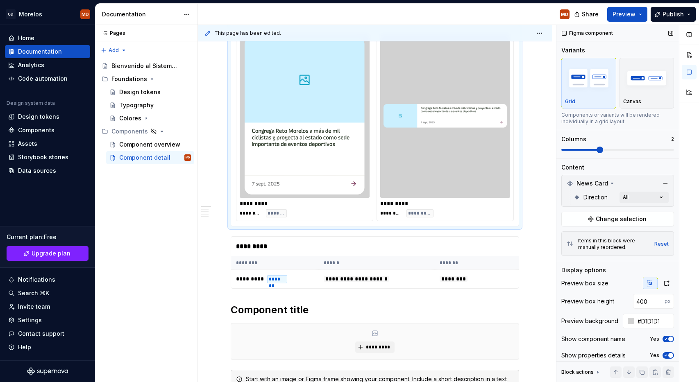
click at [603, 151] on span at bounding box center [600, 150] width 7 height 7
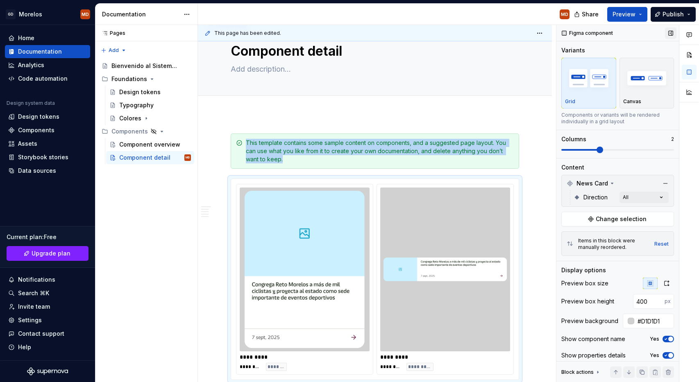
click at [668, 31] on button "button" at bounding box center [670, 32] width 11 height 11
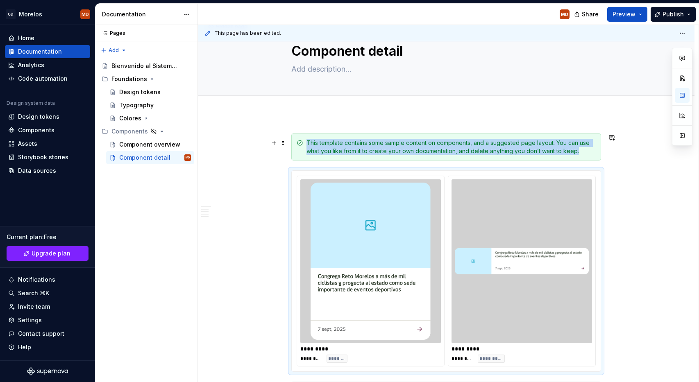
scroll to position [162, 0]
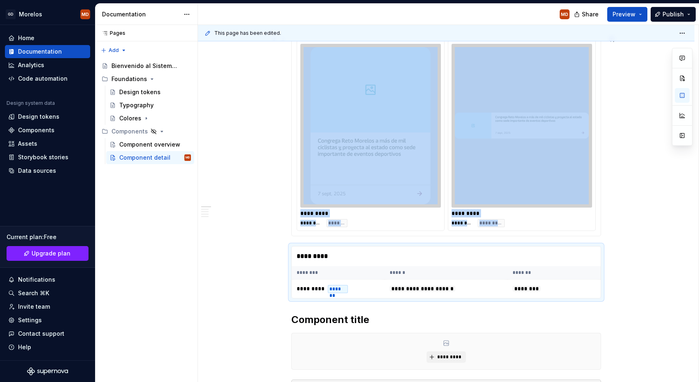
scroll to position [23, 0]
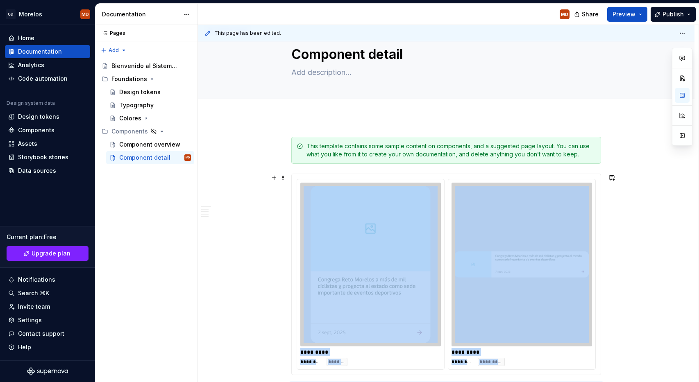
click at [492, 202] on img at bounding box center [522, 264] width 134 height 157
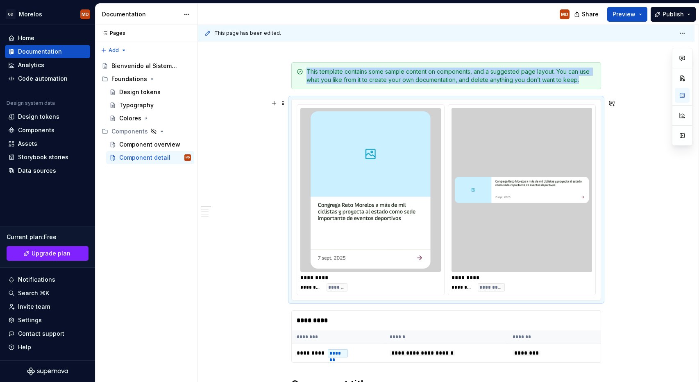
scroll to position [184, 0]
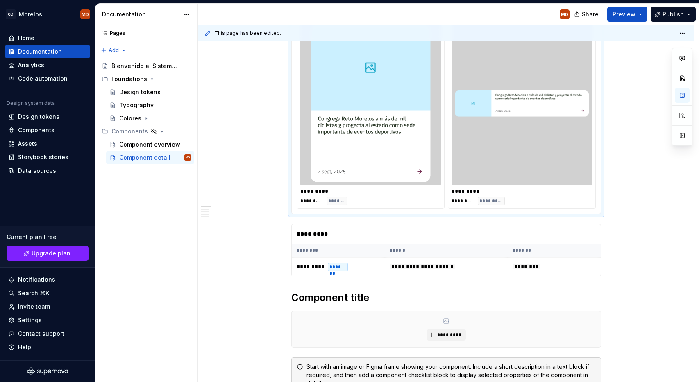
click at [382, 297] on h2 "Component title" at bounding box center [446, 297] width 310 height 13
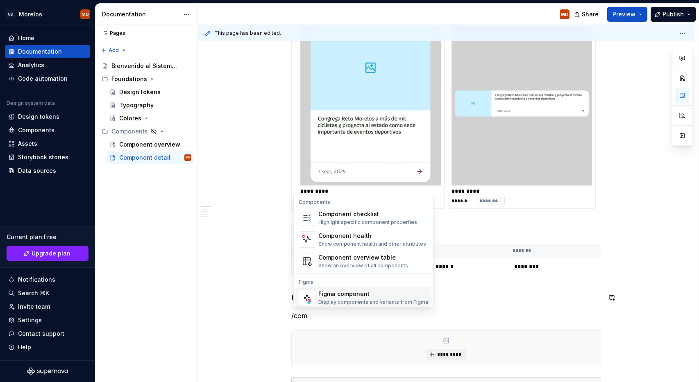
click at [369, 299] on div "Display components and variants from Figma" at bounding box center [373, 302] width 110 height 7
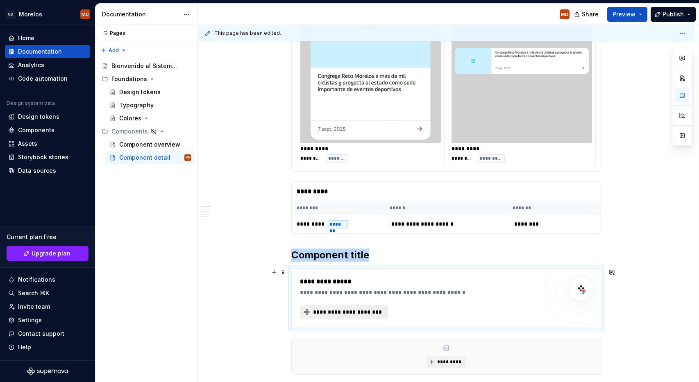
scroll to position [242, 0]
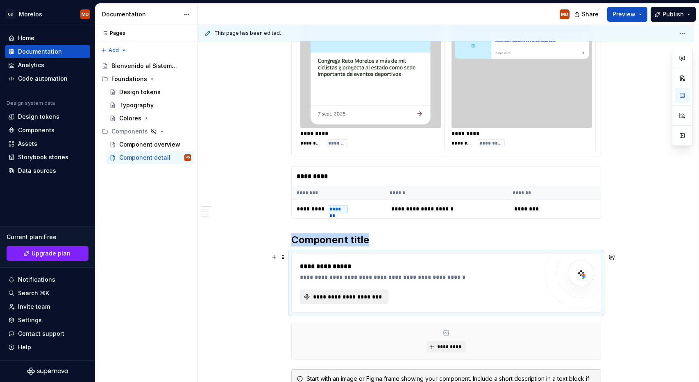
click at [367, 295] on span "**********" at bounding box center [347, 297] width 71 height 8
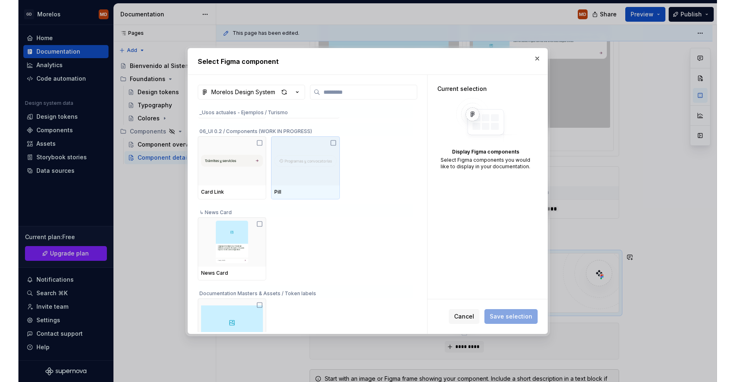
scroll to position [169, 0]
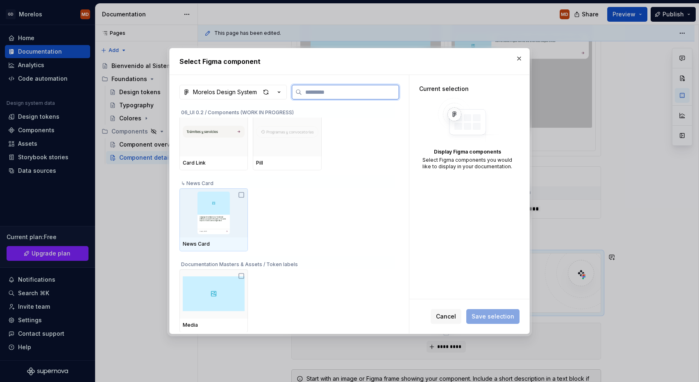
click at [235, 214] on img at bounding box center [214, 213] width 62 height 43
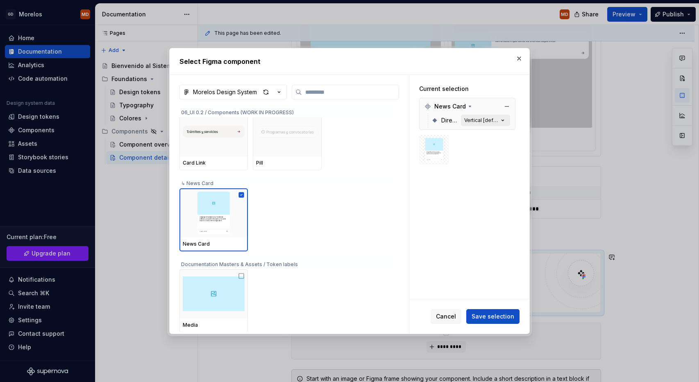
click at [504, 118] on icon "button" at bounding box center [503, 120] width 8 height 8
click at [505, 126] on button "Vertical [default]" at bounding box center [485, 120] width 49 height 11
click at [507, 120] on icon "button" at bounding box center [503, 120] width 8 height 8
click at [495, 314] on span "Save selection" at bounding box center [493, 317] width 43 height 8
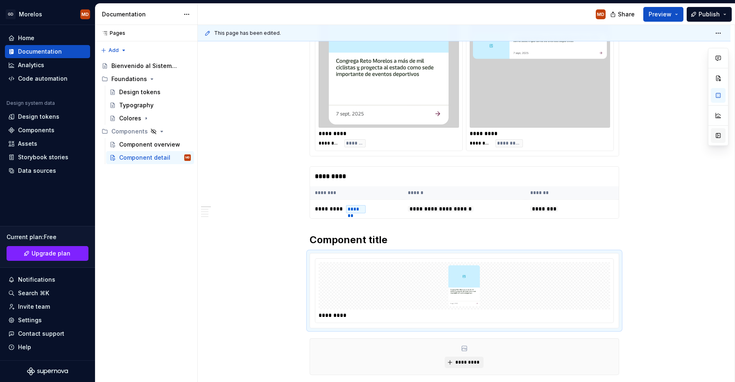
click at [699, 134] on button "button" at bounding box center [718, 135] width 15 height 15
type textarea "*"
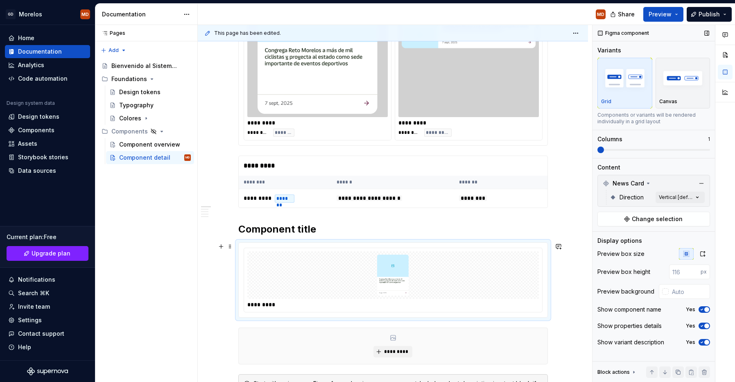
scroll to position [314, 0]
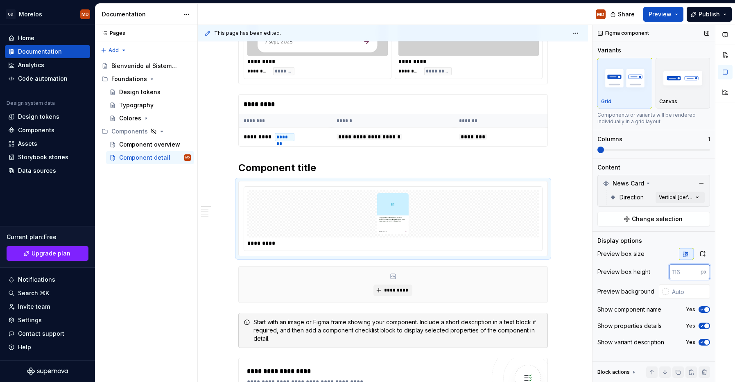
click at [685, 272] on input "number" at bounding box center [685, 272] width 32 height 15
type input "350"
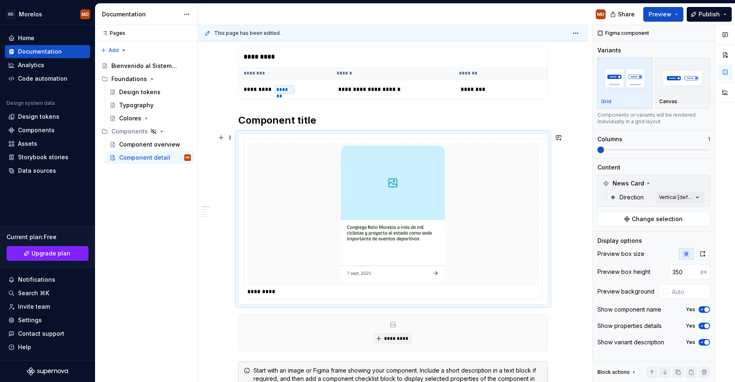
scroll to position [364, 0]
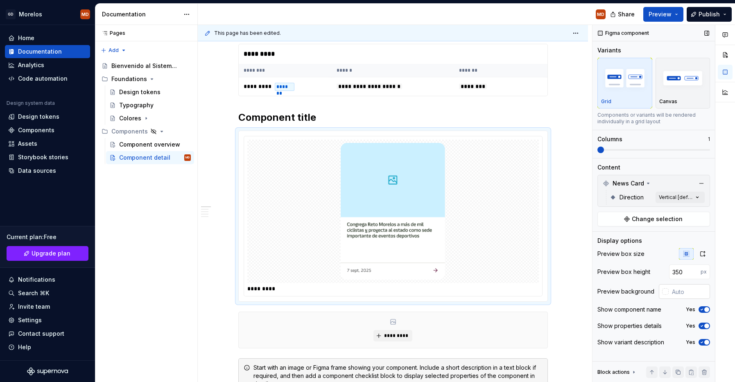
click at [670, 295] on input "text" at bounding box center [689, 291] width 41 height 15
click at [665, 291] on div at bounding box center [666, 291] width 7 height 7
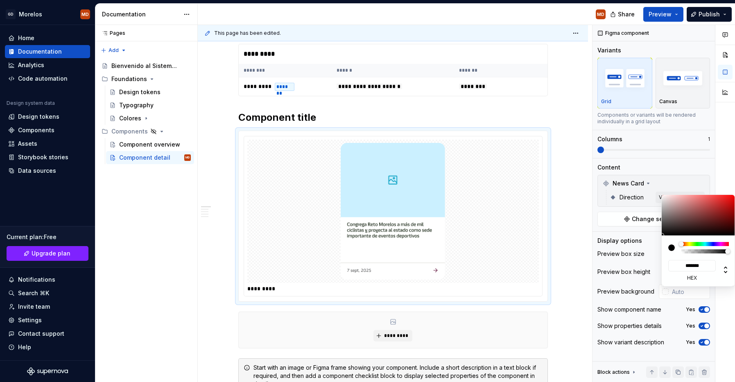
type input "#624747"
type input "*******"
type input "#745454"
type input "*******"
type input "#836262"
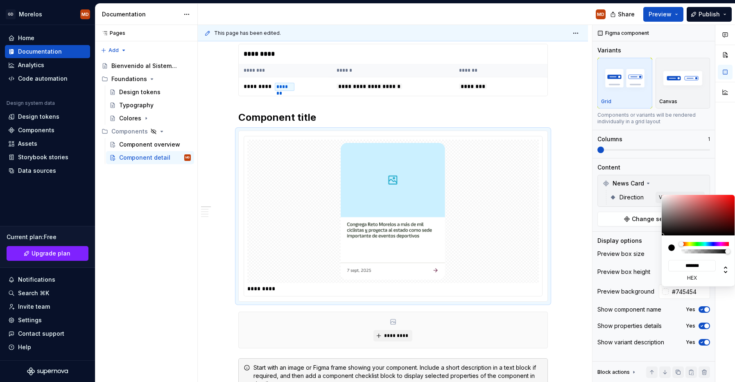
type input "*******"
type input "#866C6C"
type input "*******"
type input "#866D6D"
type input "*******"
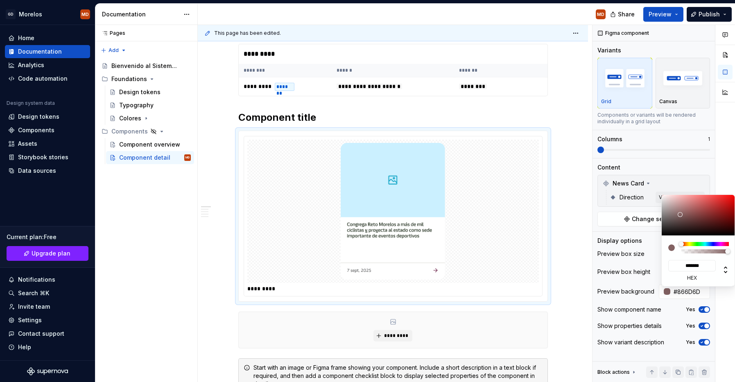
type input "#896F6F"
type input "*******"
type input "#937A7A"
type input "*******"
type input "#988080"
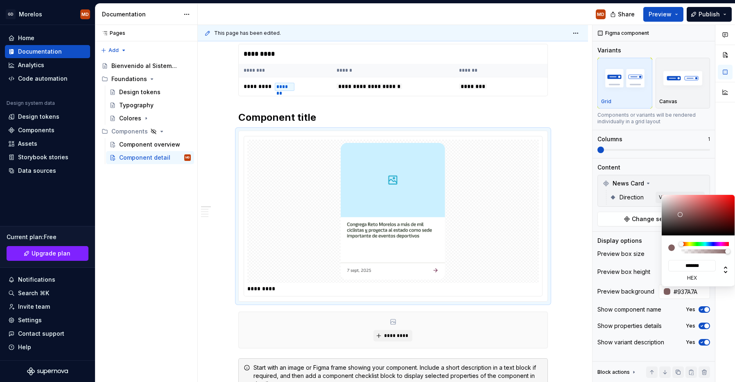
type input "*******"
drag, startPoint x: 683, startPoint y: 218, endPoint x: 673, endPoint y: 211, distance: 11.5
click at [673, 211] on div at bounding box center [699, 215] width 74 height 41
type input "#988181"
type input "*******"
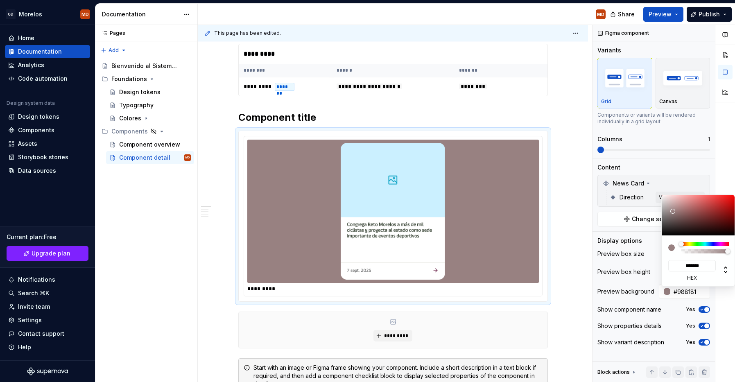
type input "#988282"
type input "*******"
type input "#988888"
type input "*******"
type input "#958B8B"
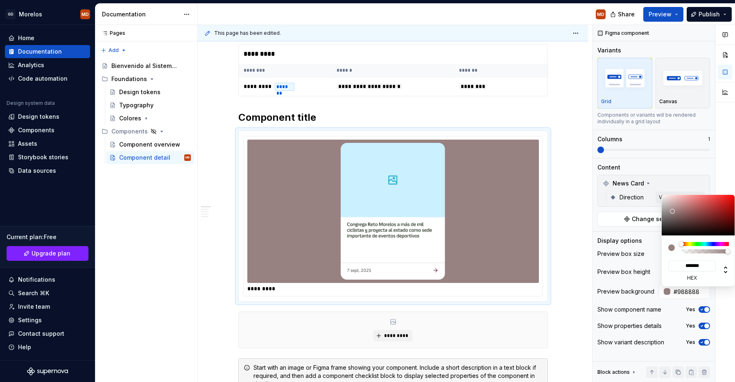
type input "*******"
drag, startPoint x: 673, startPoint y: 211, endPoint x: 667, endPoint y: 212, distance: 6.2
click at [670, 212] on div at bounding box center [672, 211] width 5 height 5
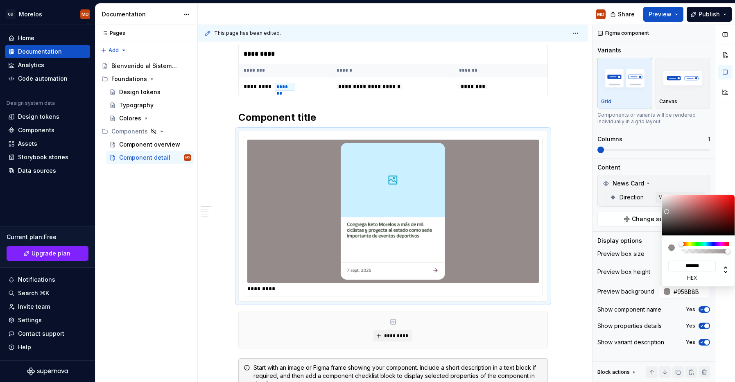
click at [625, 277] on div "Comments Open comments No comments yet Select ‘Comment’ from the block context …" at bounding box center [664, 204] width 143 height 358
click at [699, 311] on div "Comments Open comments No comments yet Select ‘Comment’ from the block context …" at bounding box center [664, 204] width 143 height 358
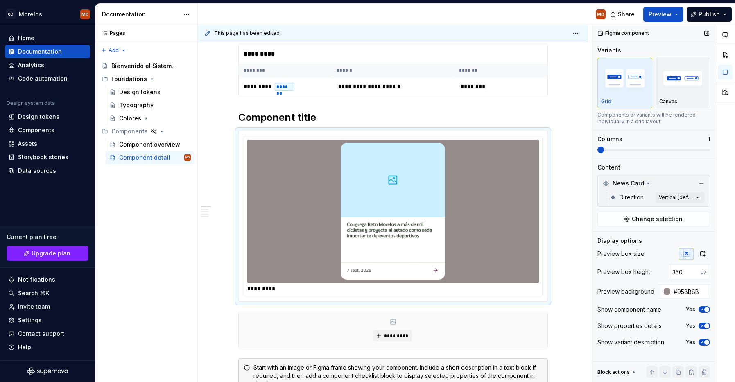
click at [699, 309] on span "button" at bounding box center [707, 309] width 5 height 5
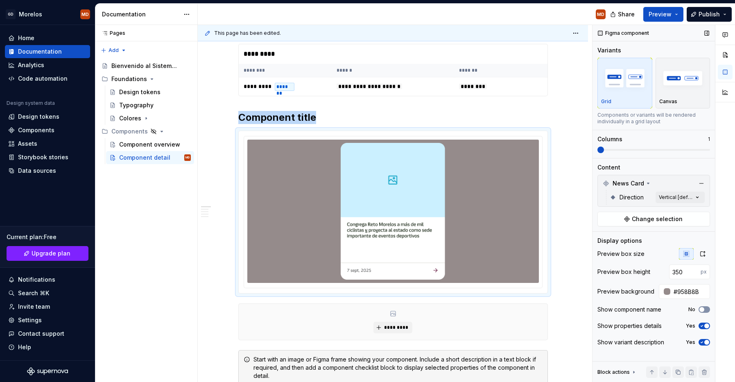
click at [699, 309] on button "No" at bounding box center [704, 309] width 11 height 7
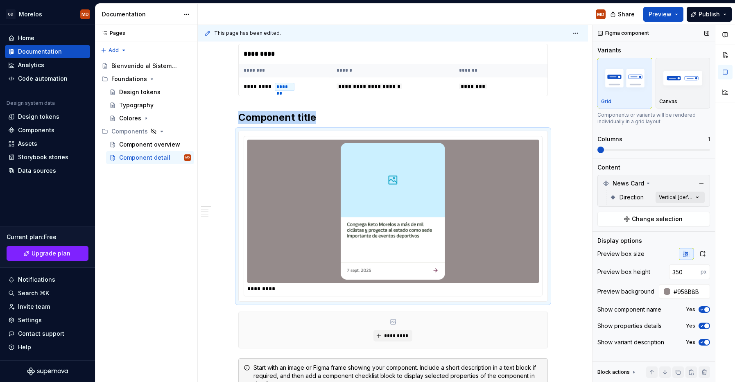
click at [678, 197] on div "Comments Open comments No comments yet Select ‘Comment’ from the block context …" at bounding box center [664, 204] width 143 height 358
click at [611, 240] on span "Horizontal" at bounding box center [624, 237] width 29 height 8
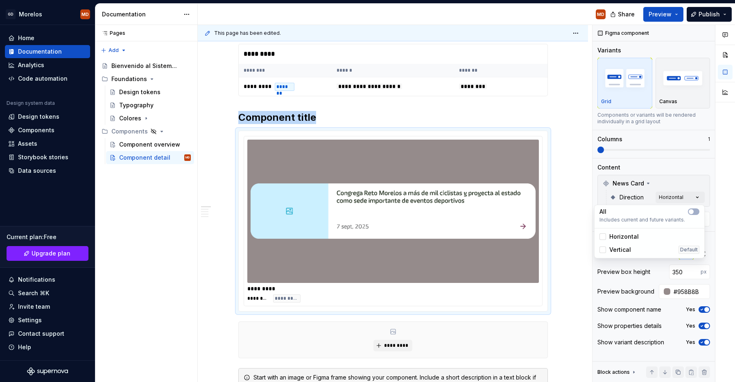
click at [613, 247] on span "Vertical" at bounding box center [621, 250] width 22 height 8
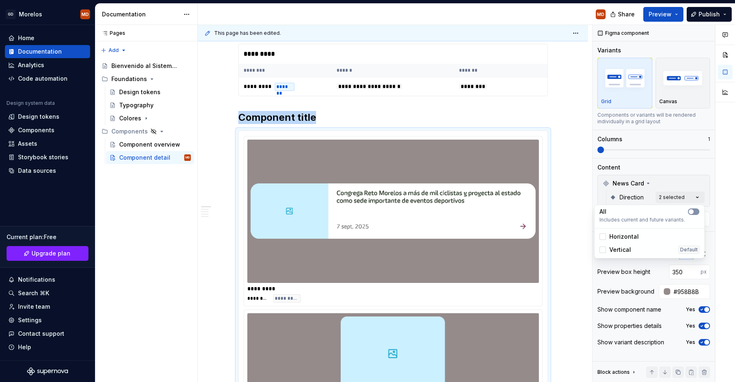
click at [694, 211] on icon "button" at bounding box center [691, 211] width 7 height 5
click at [689, 181] on div "Comments Open comments No comments yet Select ‘Comment’ from the block context …" at bounding box center [664, 204] width 143 height 358
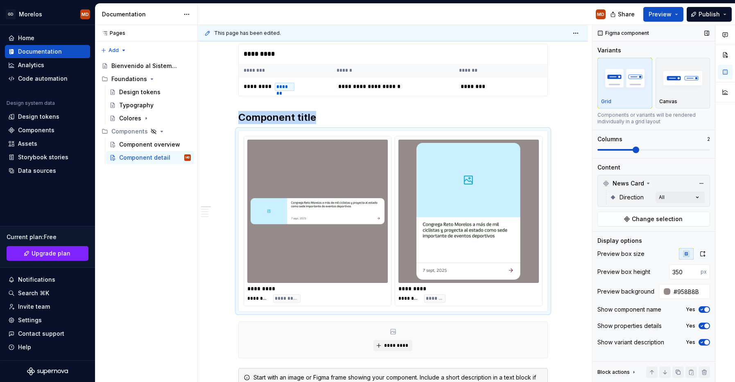
click at [640, 153] on span at bounding box center [636, 150] width 7 height 7
click at [685, 76] on img "button" at bounding box center [684, 78] width 48 height 30
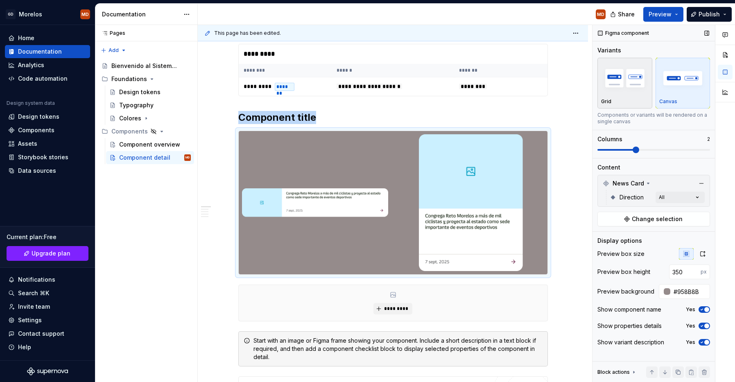
click at [634, 80] on img "button" at bounding box center [625, 78] width 48 height 30
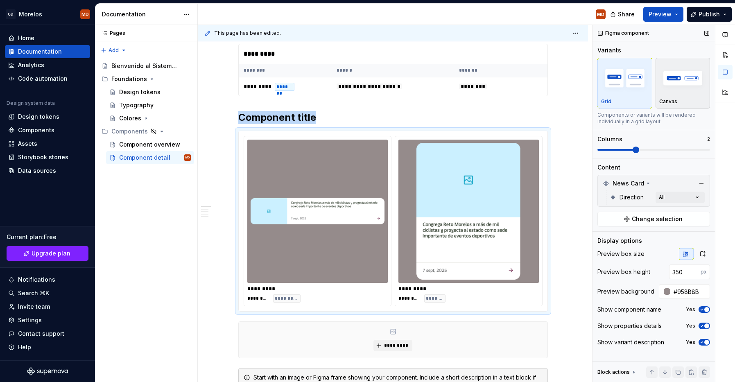
click at [699, 78] on img "button" at bounding box center [684, 78] width 48 height 30
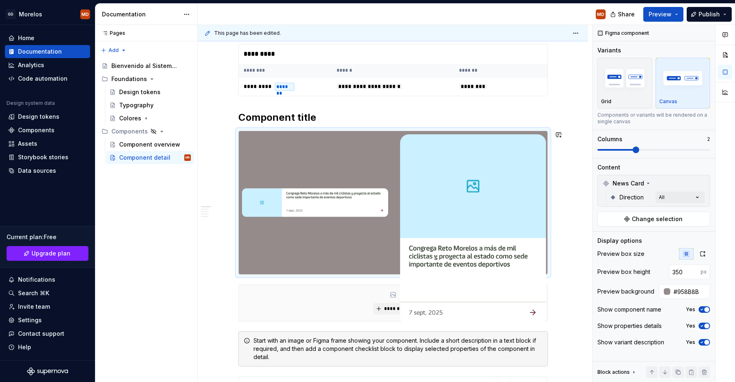
drag, startPoint x: 403, startPoint y: 228, endPoint x: 395, endPoint y: 234, distance: 10.3
click at [394, 234] on body "[PERSON_NAME] MD Home Documentation Analytics Code automation Design system dat…" at bounding box center [367, 191] width 735 height 382
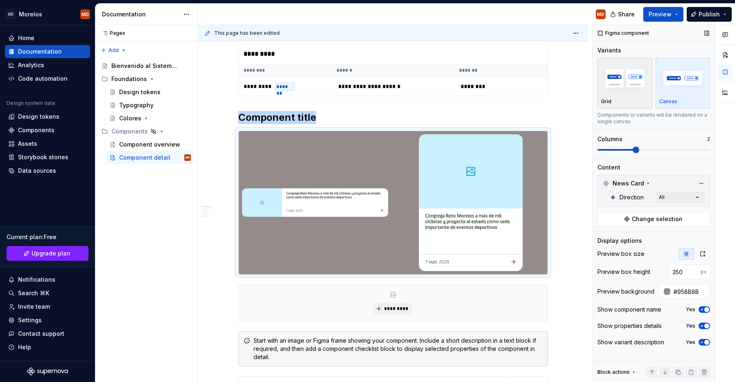
click at [631, 86] on img "button" at bounding box center [625, 78] width 48 height 30
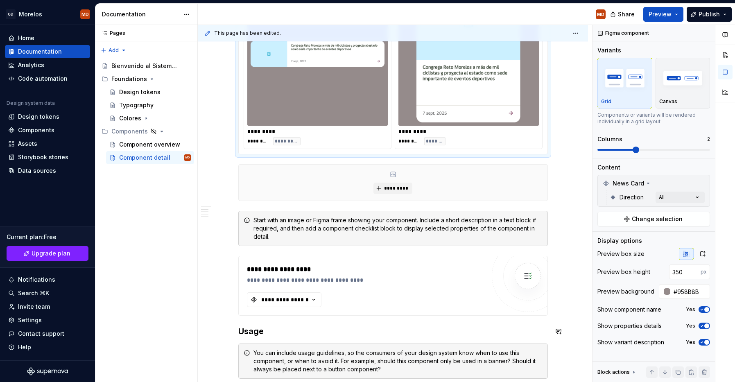
scroll to position [546, 0]
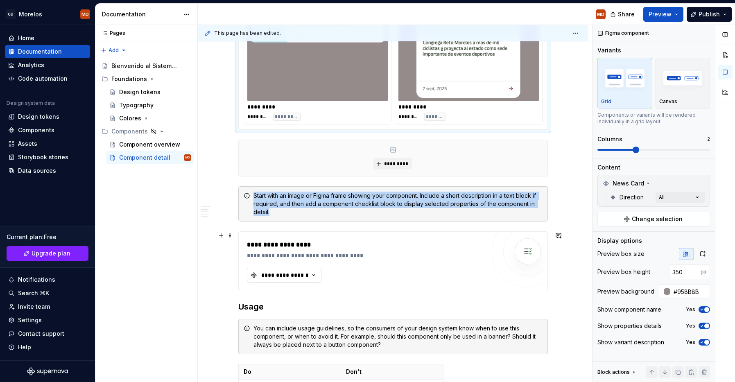
click at [286, 274] on div "**********" at bounding box center [285, 275] width 49 height 8
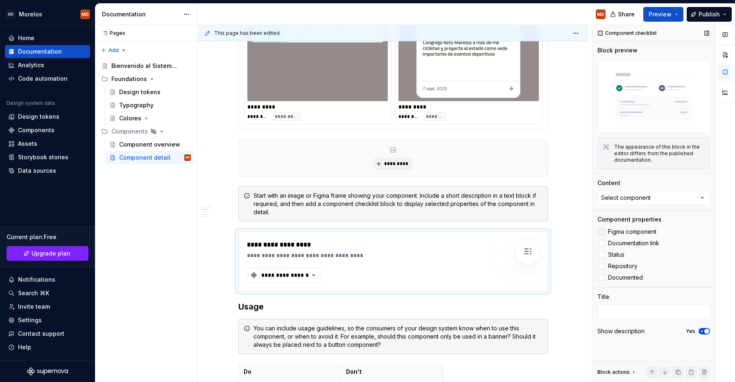
click at [654, 231] on span "Figma component" at bounding box center [632, 232] width 48 height 7
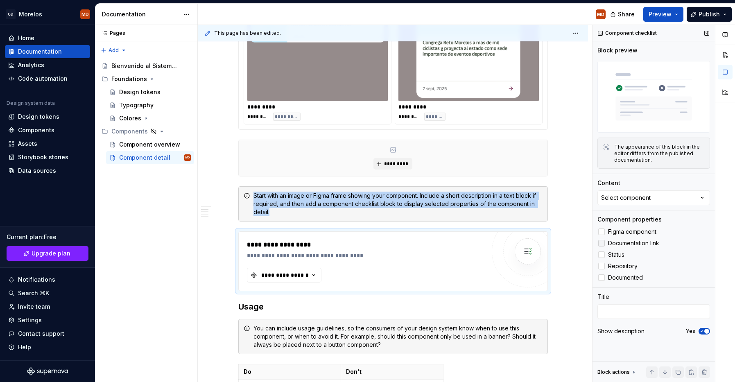
click at [649, 239] on label "Documentation link" at bounding box center [654, 243] width 113 height 10
type textarea "*"
click at [363, 270] on div "**********" at bounding box center [366, 261] width 238 height 43
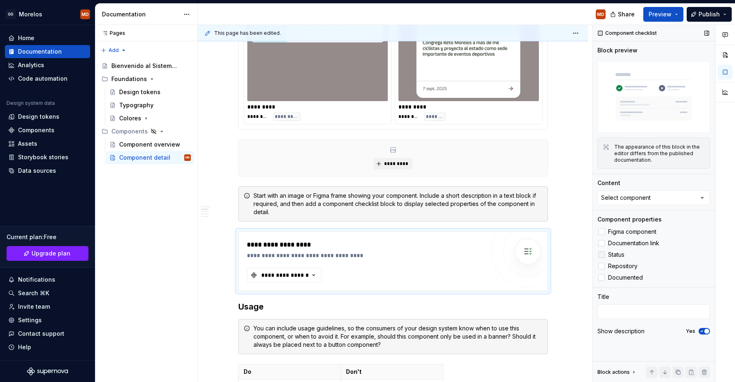
click at [619, 256] on span "Status" at bounding box center [616, 255] width 16 height 7
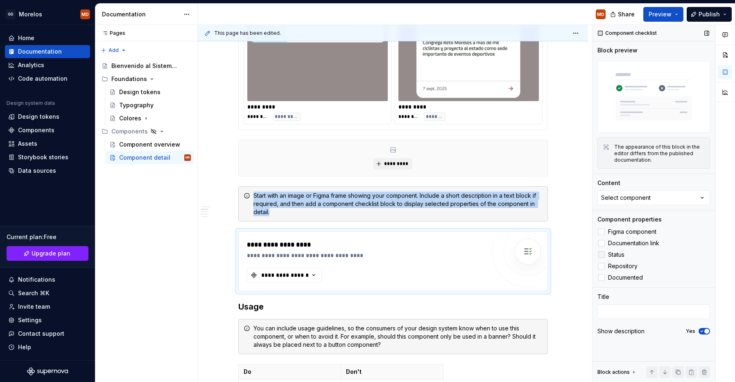
click at [615, 254] on span "Status" at bounding box center [616, 255] width 16 height 7
click at [619, 243] on span "Documentation link" at bounding box center [633, 243] width 51 height 7
click at [624, 231] on span "Figma component" at bounding box center [632, 232] width 48 height 7
click at [287, 276] on div "**********" at bounding box center [285, 275] width 49 height 8
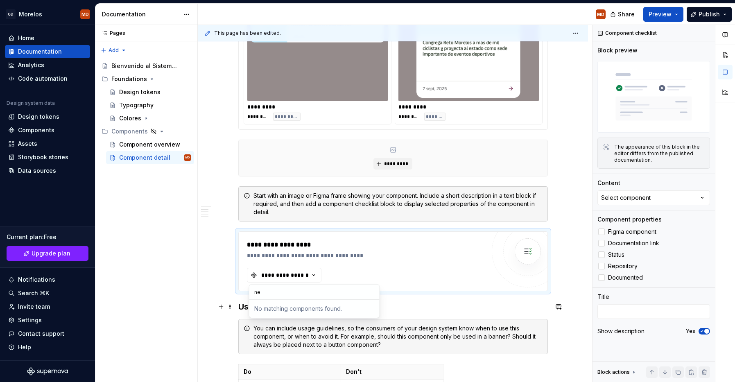
type input "n"
click at [645, 195] on div "Select component" at bounding box center [626, 198] width 50 height 8
type input "n"
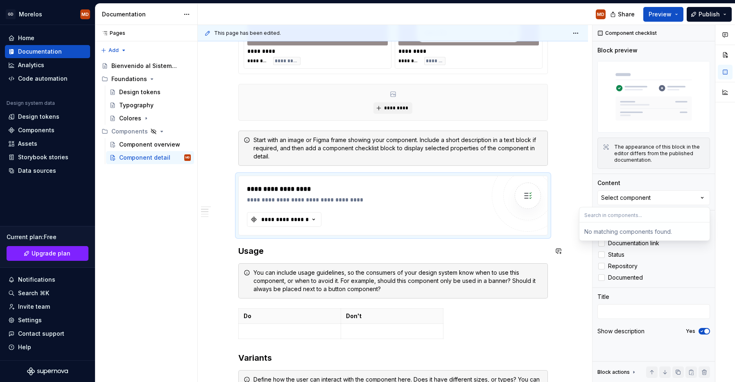
scroll to position [603, 0]
click at [386, 250] on h3 "Usage" at bounding box center [393, 250] width 310 height 11
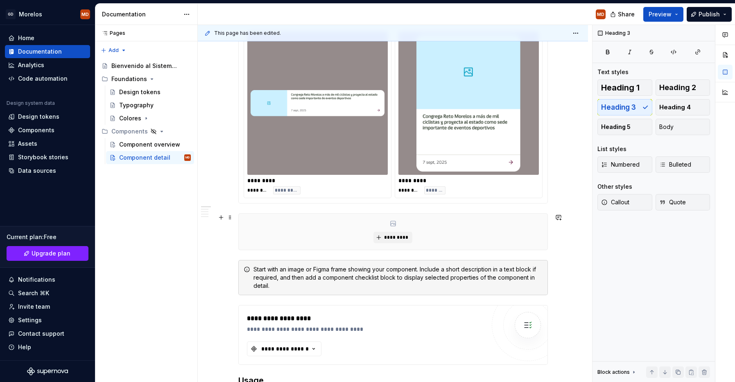
scroll to position [295, 0]
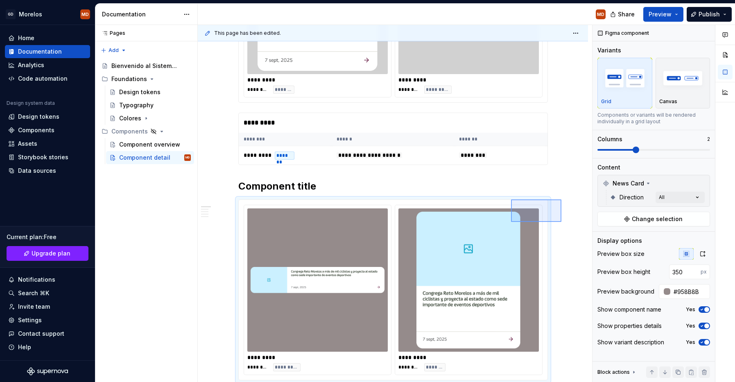
drag, startPoint x: 562, startPoint y: 222, endPoint x: 494, endPoint y: 186, distance: 76.8
click at [494, 186] on div "**********" at bounding box center [395, 204] width 395 height 358
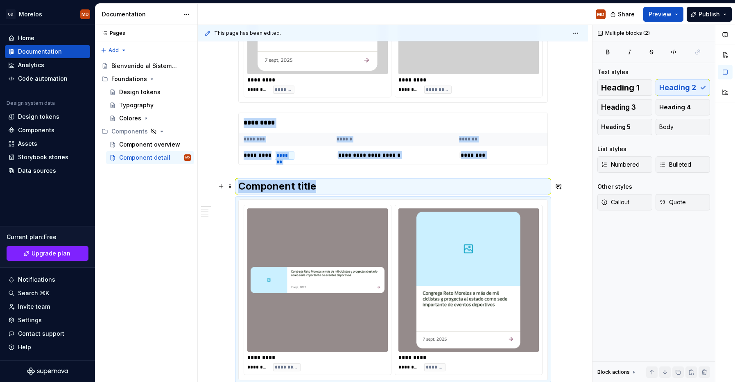
click at [567, 186] on div "**********" at bounding box center [395, 204] width 395 height 358
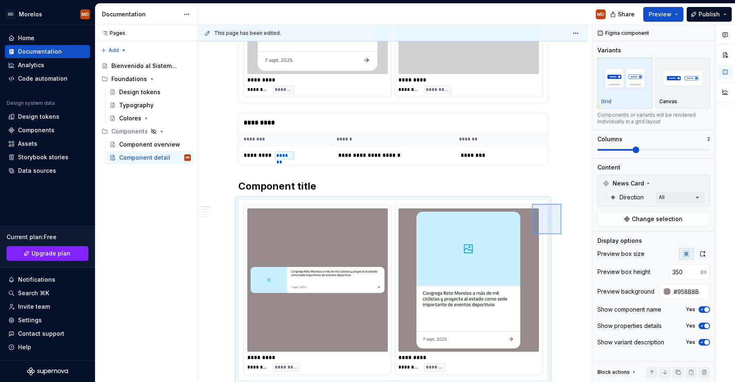
drag, startPoint x: 558, startPoint y: 230, endPoint x: 532, endPoint y: 204, distance: 36.2
click at [532, 204] on div "**********" at bounding box center [395, 204] width 395 height 358
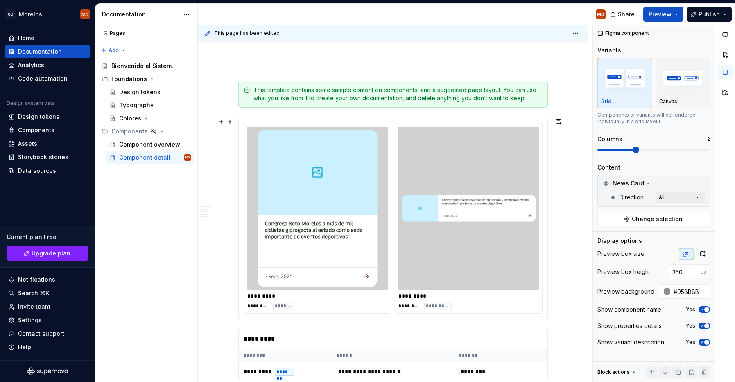
scroll to position [246, 0]
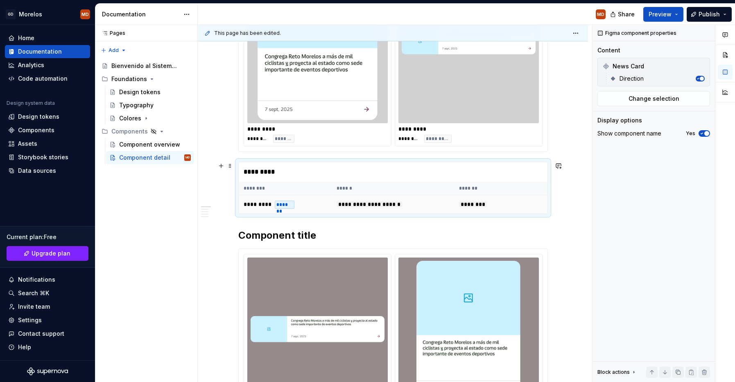
click at [317, 199] on td "********* *******" at bounding box center [285, 204] width 93 height 19
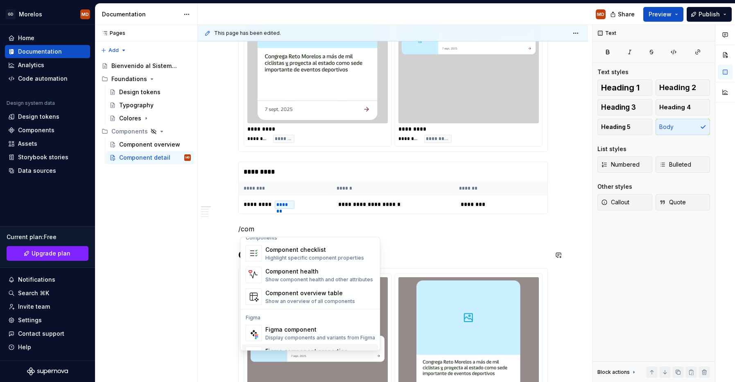
scroll to position [25, 0]
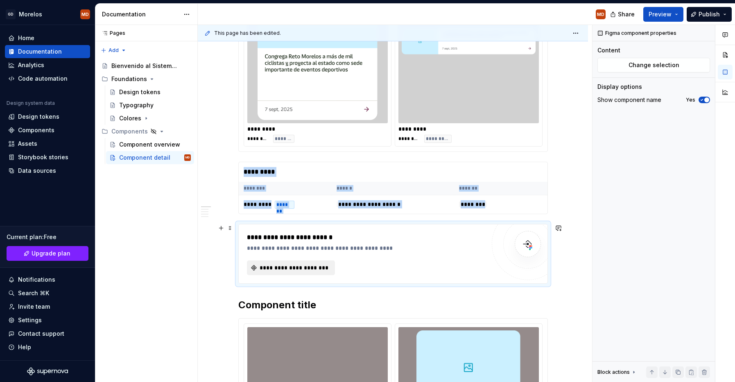
click at [281, 274] on button "**********" at bounding box center [291, 268] width 88 height 15
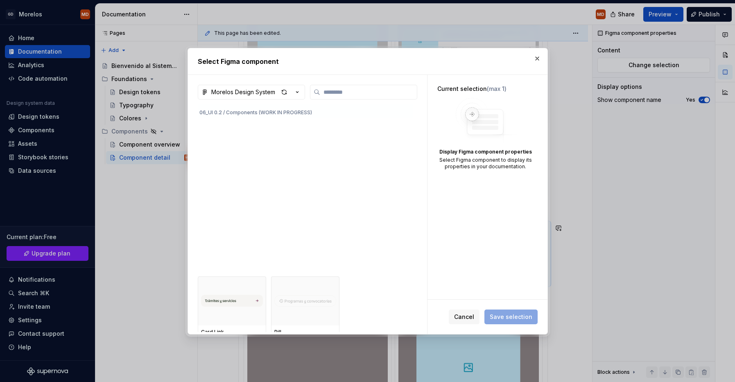
scroll to position [169, 0]
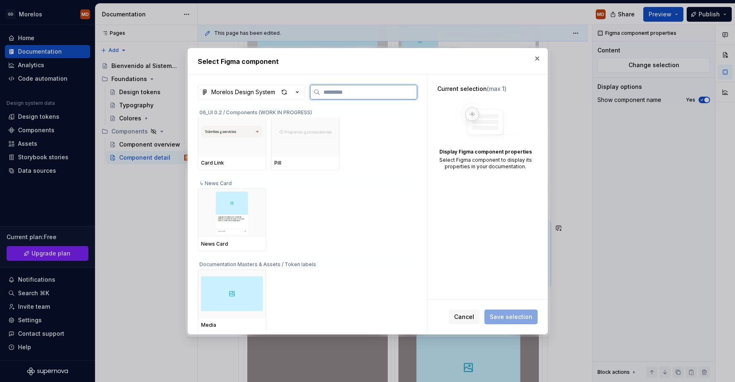
click at [239, 229] on img at bounding box center [232, 213] width 62 height 43
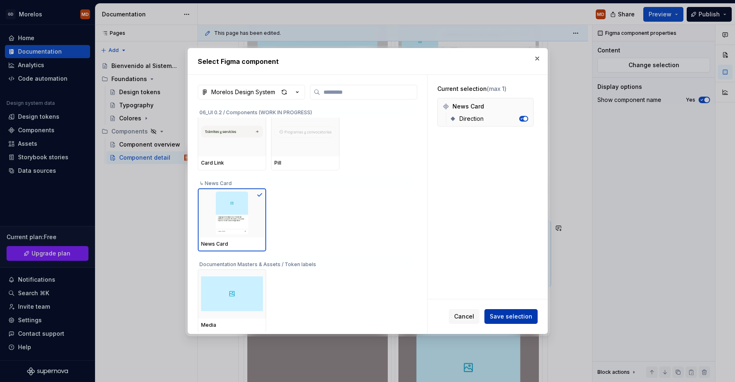
click at [509, 315] on span "Save selection" at bounding box center [511, 317] width 43 height 8
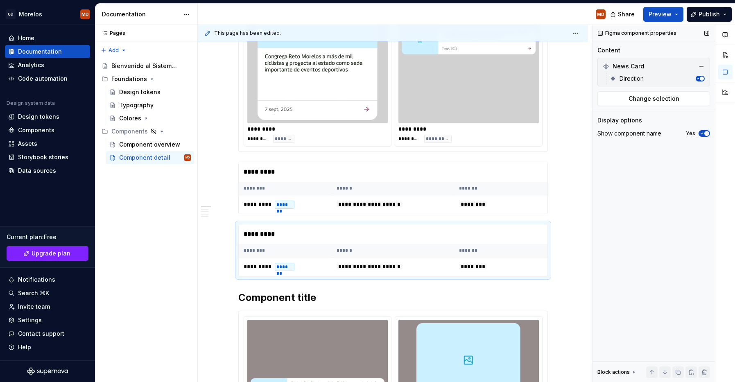
click at [699, 77] on span "button" at bounding box center [702, 79] width 4 height 4
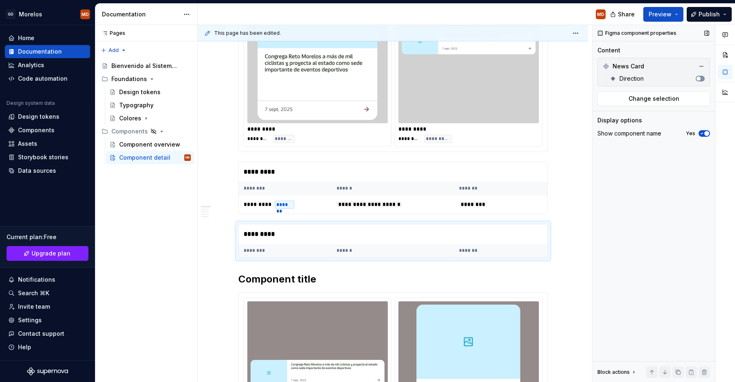
click at [699, 77] on button "button" at bounding box center [700, 79] width 9 height 6
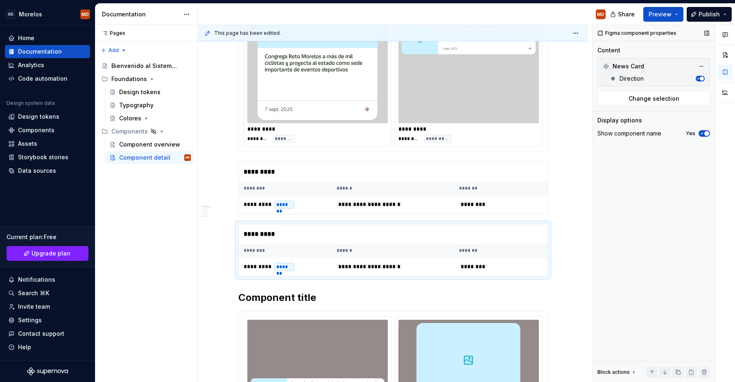
click at [699, 134] on icon "button" at bounding box center [702, 133] width 7 height 5
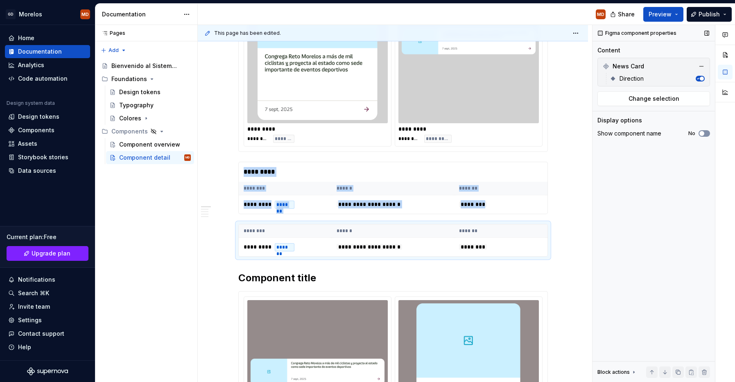
click at [699, 134] on span "button" at bounding box center [702, 133] width 5 height 5
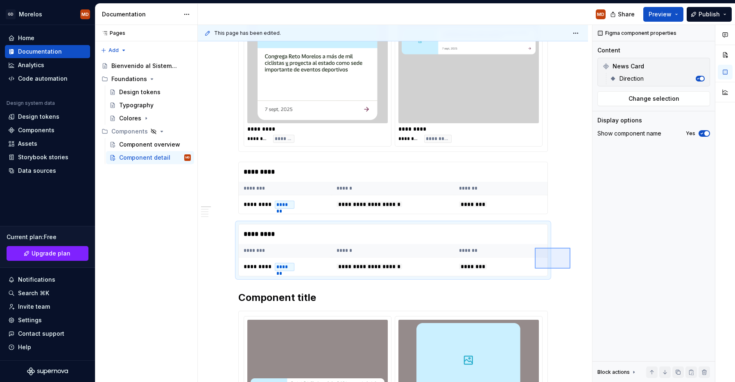
drag, startPoint x: 571, startPoint y: 248, endPoint x: 535, endPoint y: 269, distance: 41.3
click at [535, 269] on div "**********" at bounding box center [395, 204] width 395 height 358
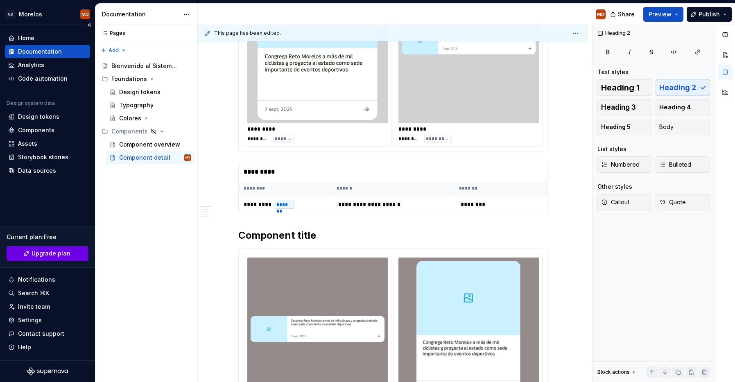
type textarea "*"
